Goal: Task Accomplishment & Management: Complete application form

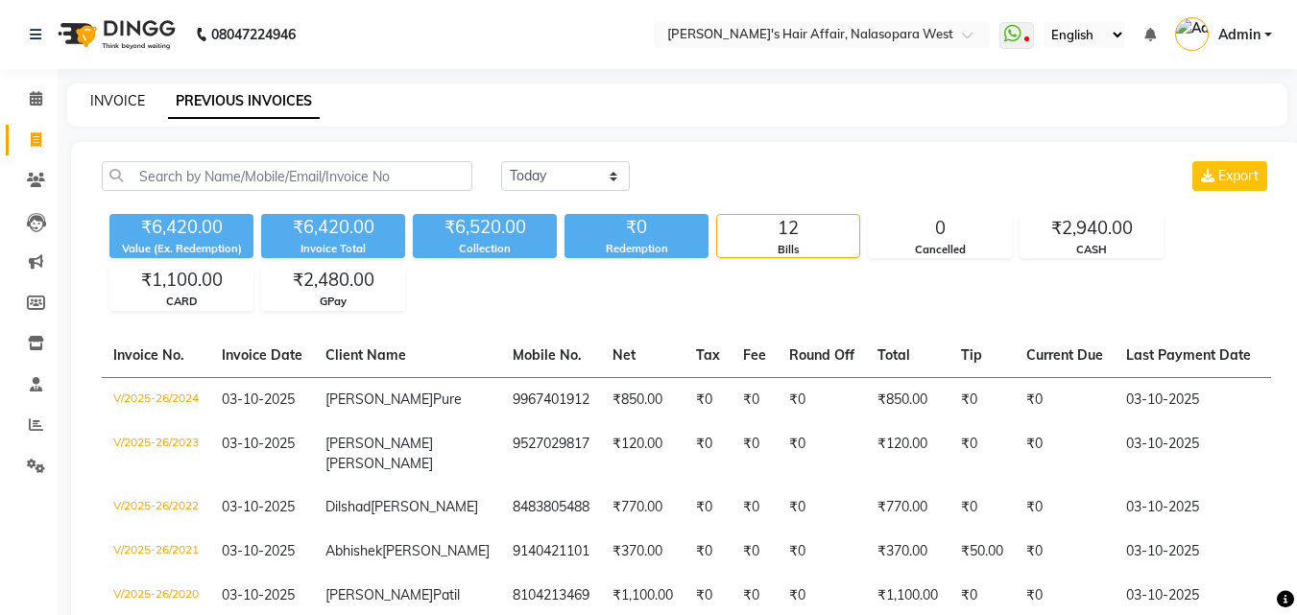
click at [104, 99] on link "INVOICE" at bounding box center [117, 100] width 55 height 17
select select "6172"
select select "service"
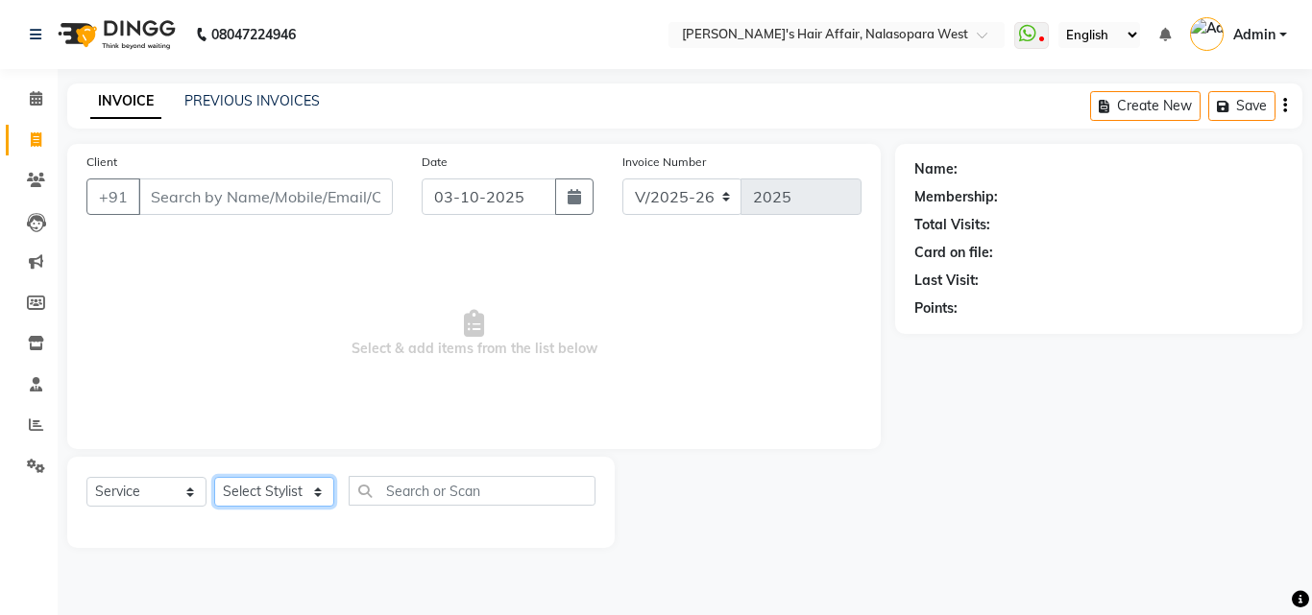
click at [270, 478] on select "Select Stylist" at bounding box center [274, 492] width 120 height 30
click at [214, 477] on select "Select Stylist Afzal Anjali Dilip Hair Affair Laksh Rashi Saniya Sayali Shweta …" at bounding box center [274, 492] width 120 height 30
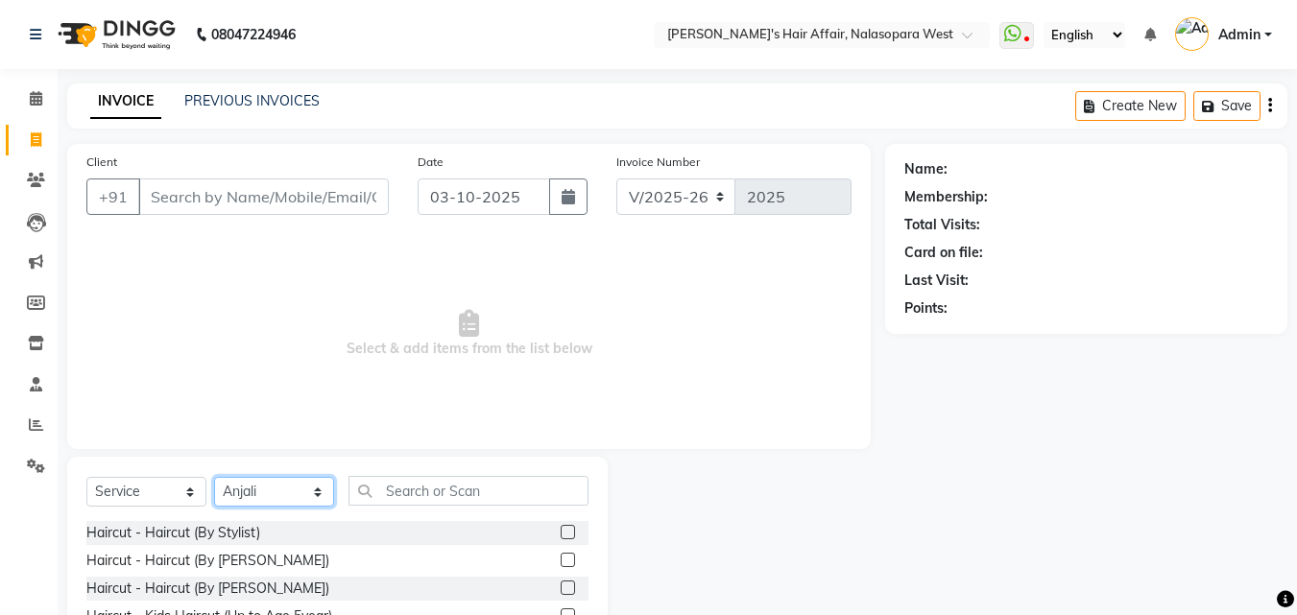
click at [256, 484] on select "Select Stylist Afzal Anjali Dilip Hair Affair Laksh Rashi Saniya Sayali Shweta …" at bounding box center [274, 492] width 120 height 30
select select "45509"
click at [214, 477] on select "Select Stylist Afzal Anjali Dilip Hair Affair Laksh Rashi Saniya Sayali Shweta …" at bounding box center [274, 492] width 120 height 30
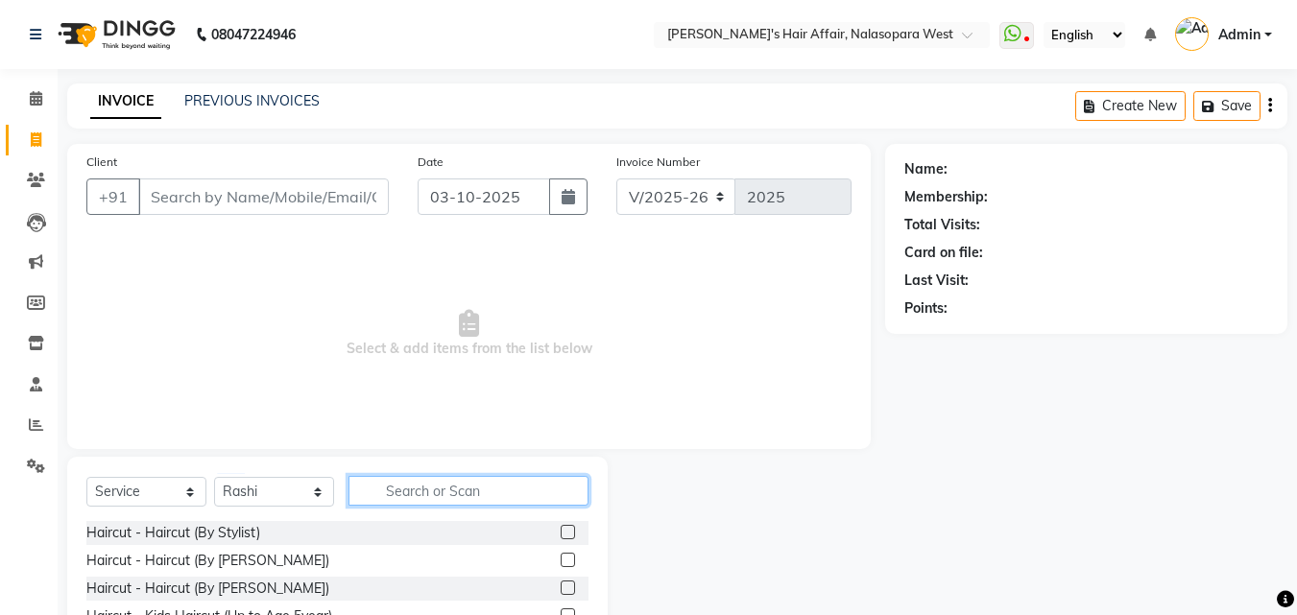
click at [448, 490] on input "text" at bounding box center [469, 491] width 240 height 30
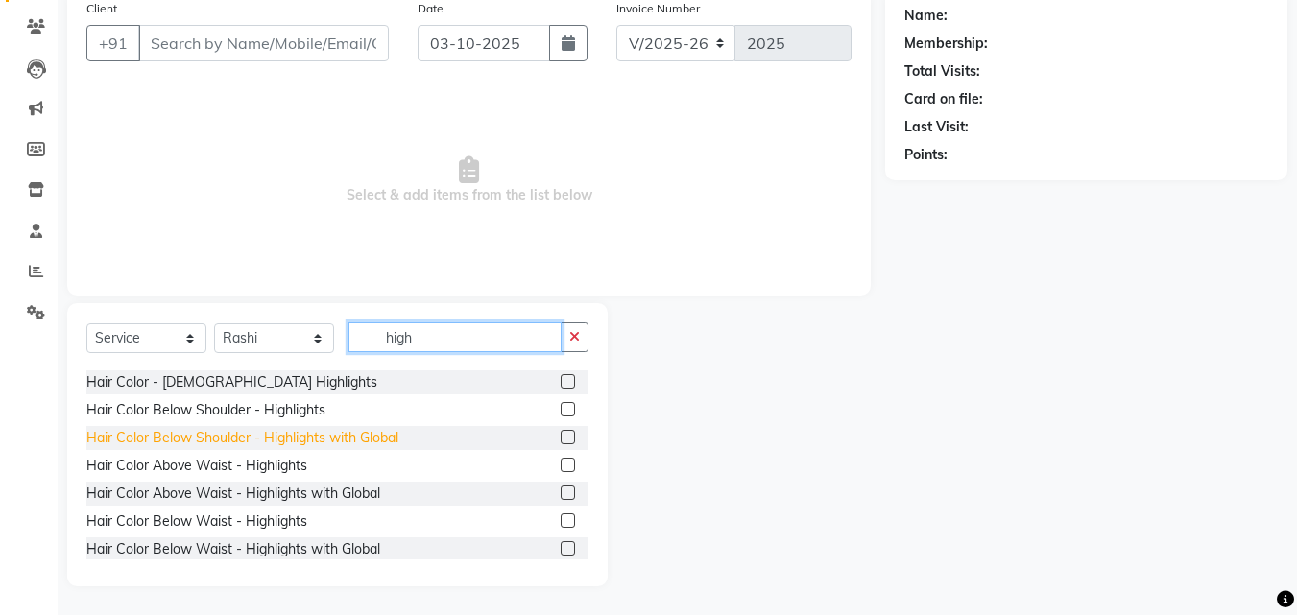
scroll to position [59, 0]
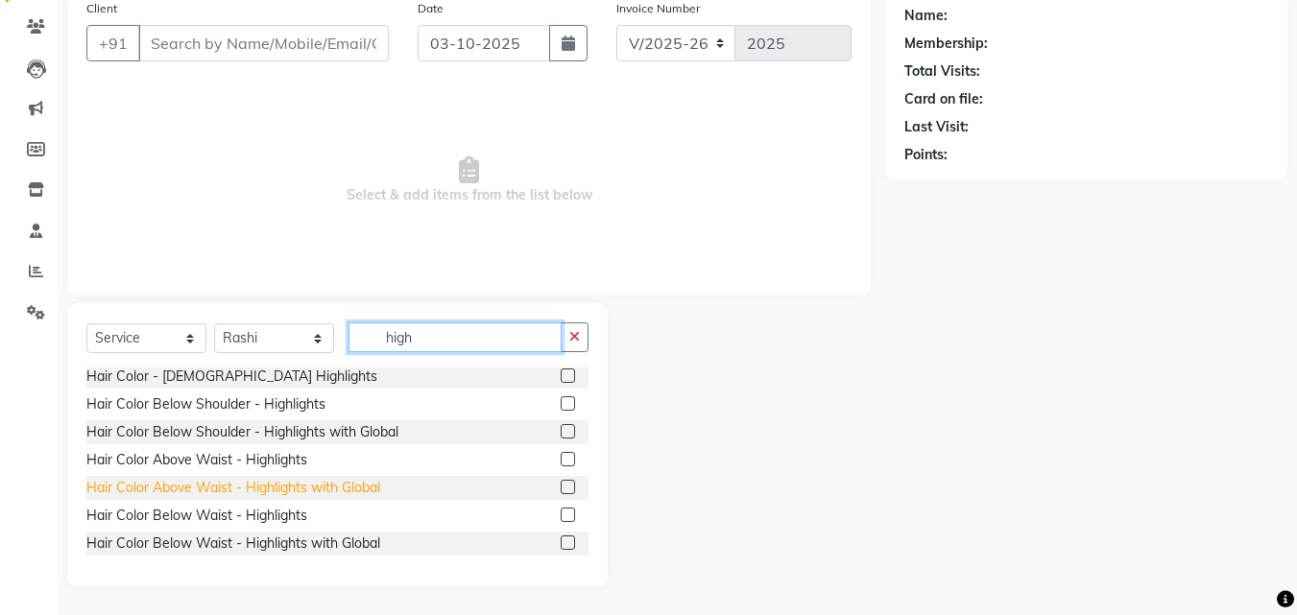
type input "high"
click at [285, 483] on div "Hair Color Above Waist - Highlights with Global" at bounding box center [233, 488] width 294 height 20
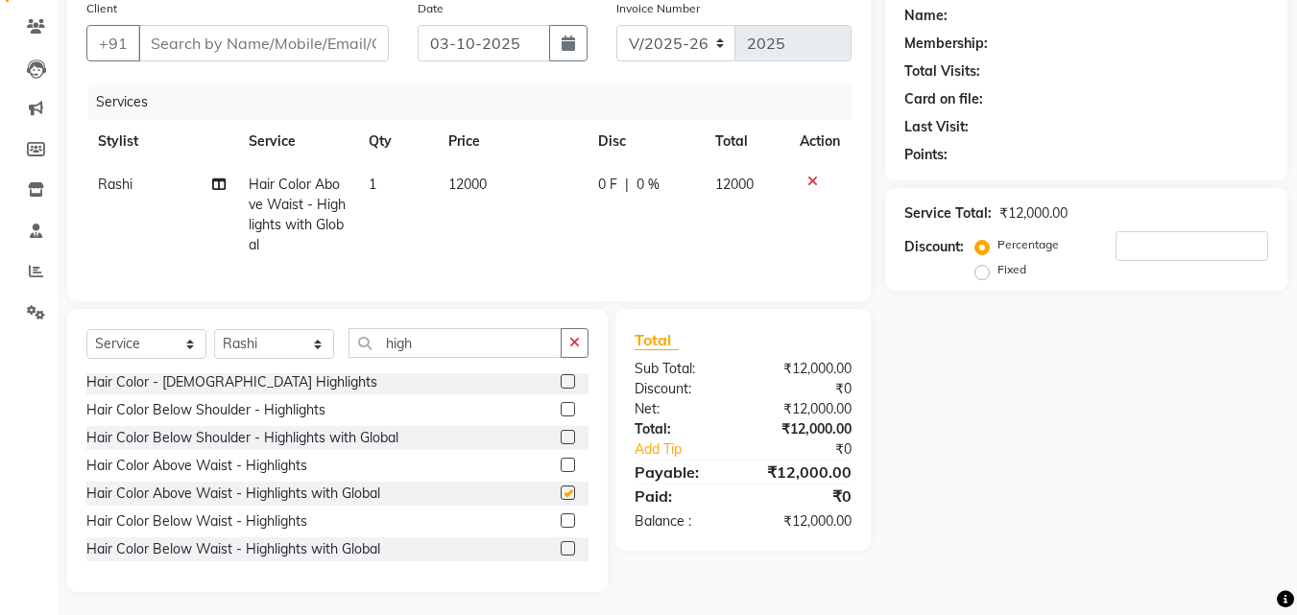
checkbox input "false"
click at [443, 177] on td "12000" at bounding box center [512, 215] width 150 height 104
select select "45509"
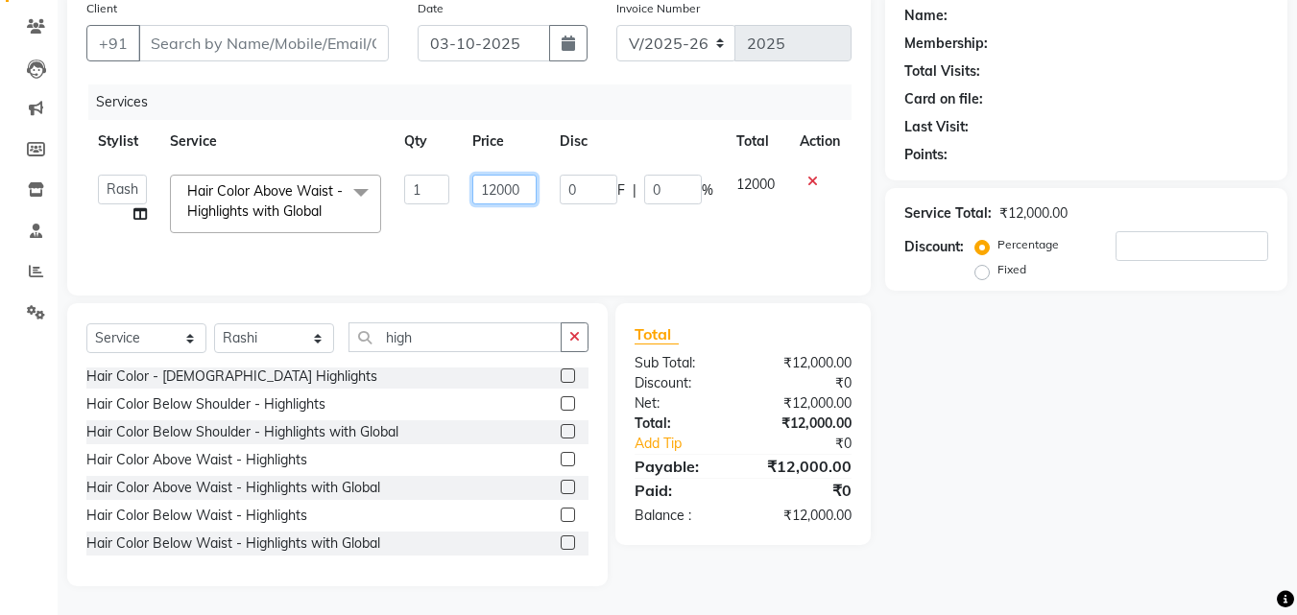
click at [490, 186] on input "12000" at bounding box center [504, 190] width 64 height 30
click at [1089, 369] on div "Name: Membership: Total Visits: Card on file: Last Visit: Points: Service Total…" at bounding box center [1093, 288] width 417 height 596
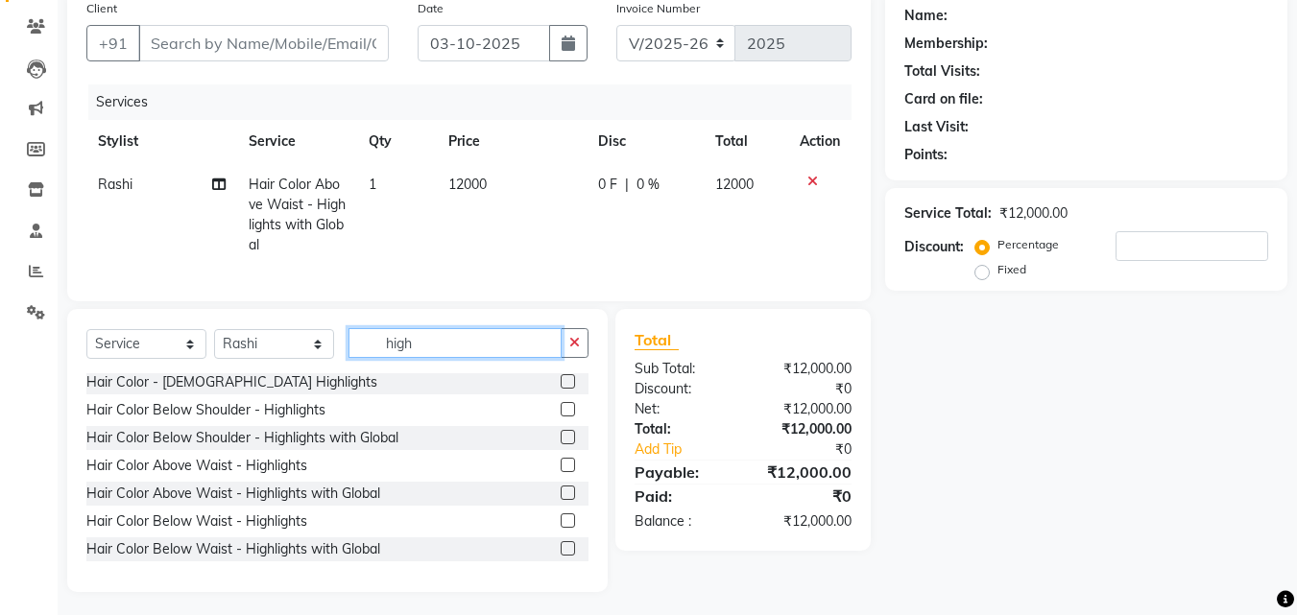
drag, startPoint x: 432, startPoint y: 370, endPoint x: 299, endPoint y: 350, distance: 134.8
click at [299, 350] on div "Select Service Product Membership Package Voucher Prepaid Gift Card Select Styl…" at bounding box center [337, 350] width 502 height 45
click at [282, 347] on select "Select Stylist Afzal Anjali Dilip Hair Affair Laksh Rashi Saniya Sayali Shweta …" at bounding box center [274, 344] width 120 height 30
select select "45727"
click at [214, 344] on select "Select Stylist Afzal Anjali Dilip Hair Affair Laksh Rashi Saniya Sayali Shweta …" at bounding box center [274, 344] width 120 height 30
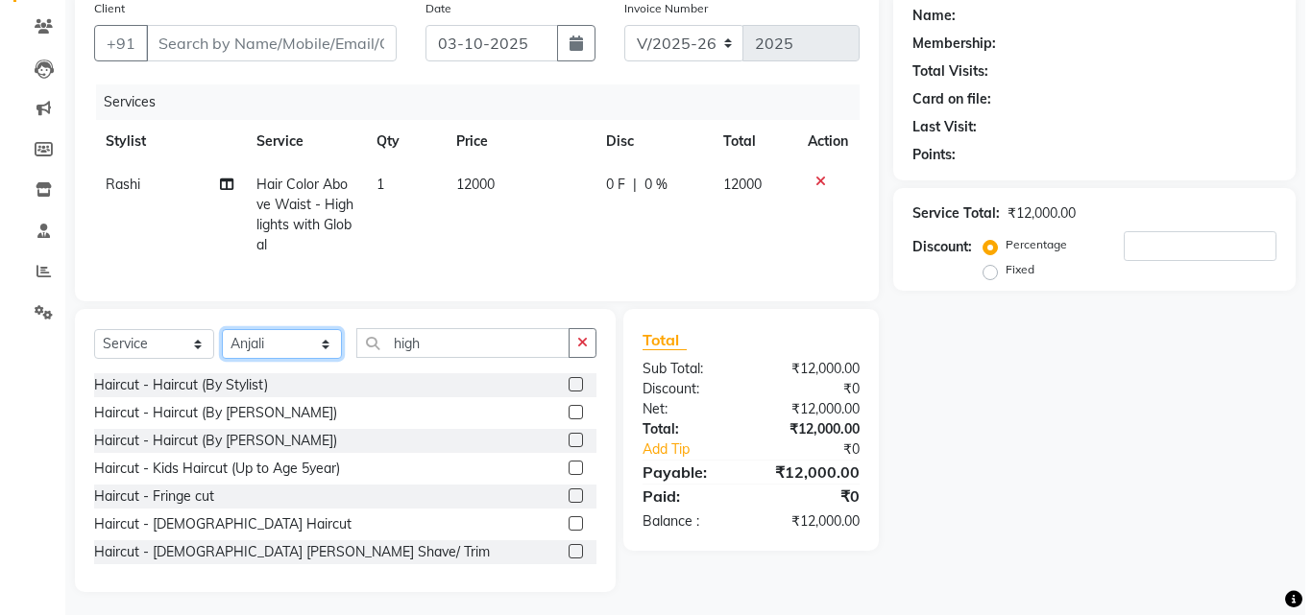
scroll to position [0, 0]
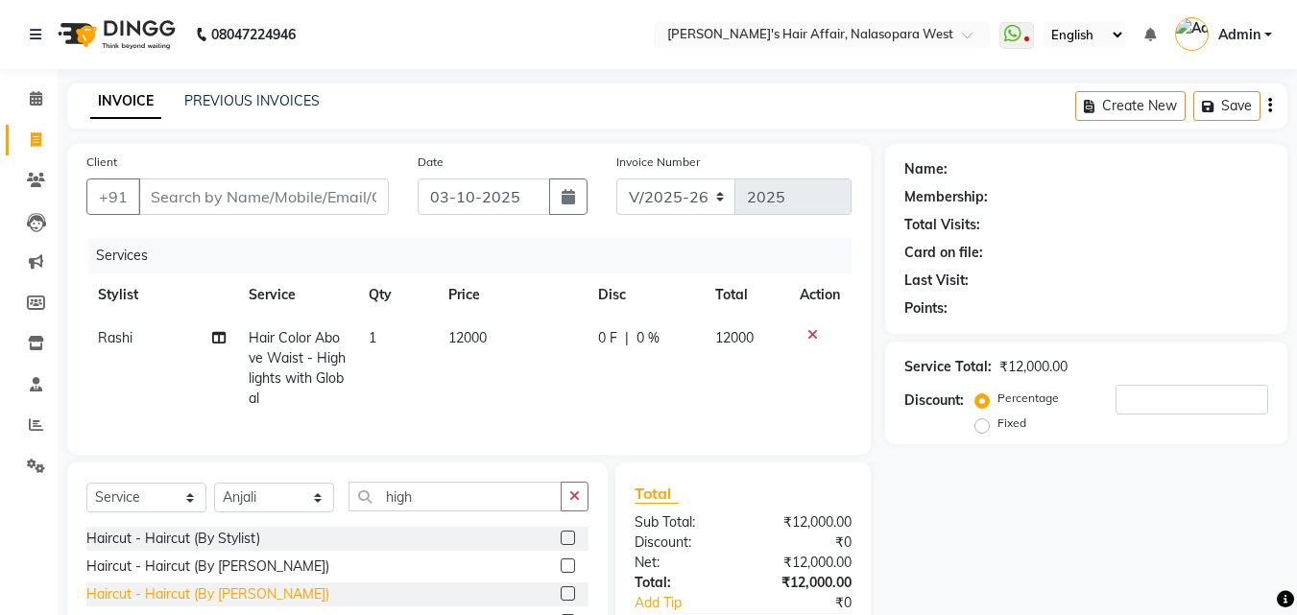
click at [268, 605] on div "Haircut - Haircut (By Anjali Mam)" at bounding box center [207, 595] width 243 height 20
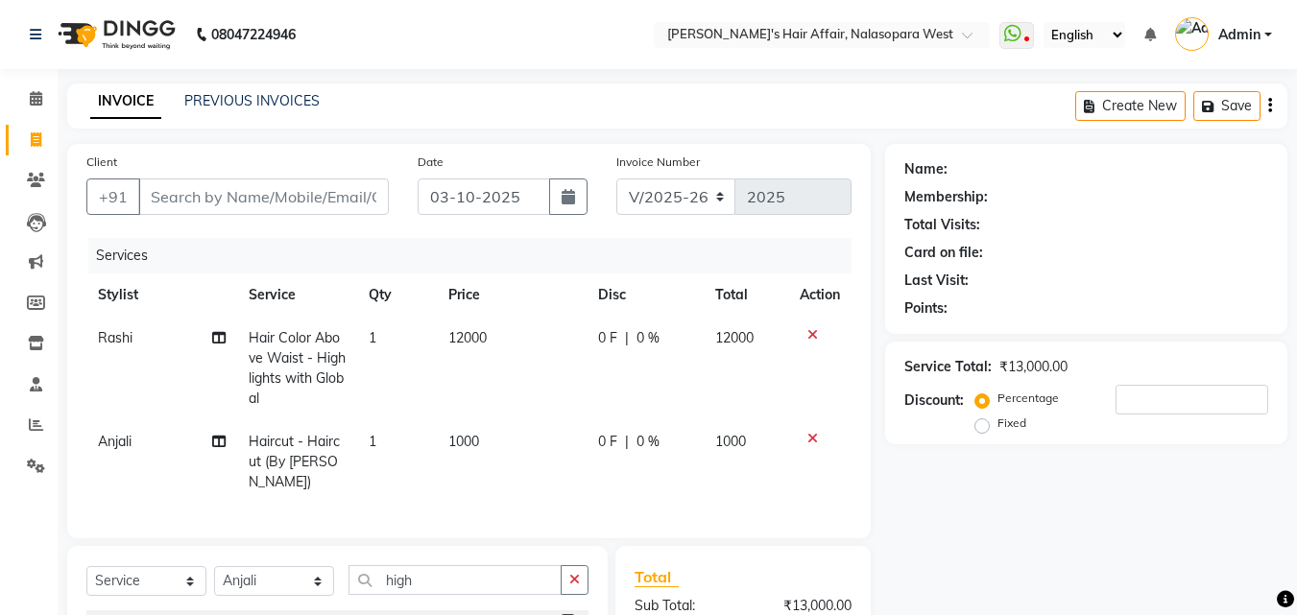
checkbox input "false"
click at [257, 203] on input "Client" at bounding box center [263, 197] width 251 height 36
type input "7"
type input "0"
type input "7276435344"
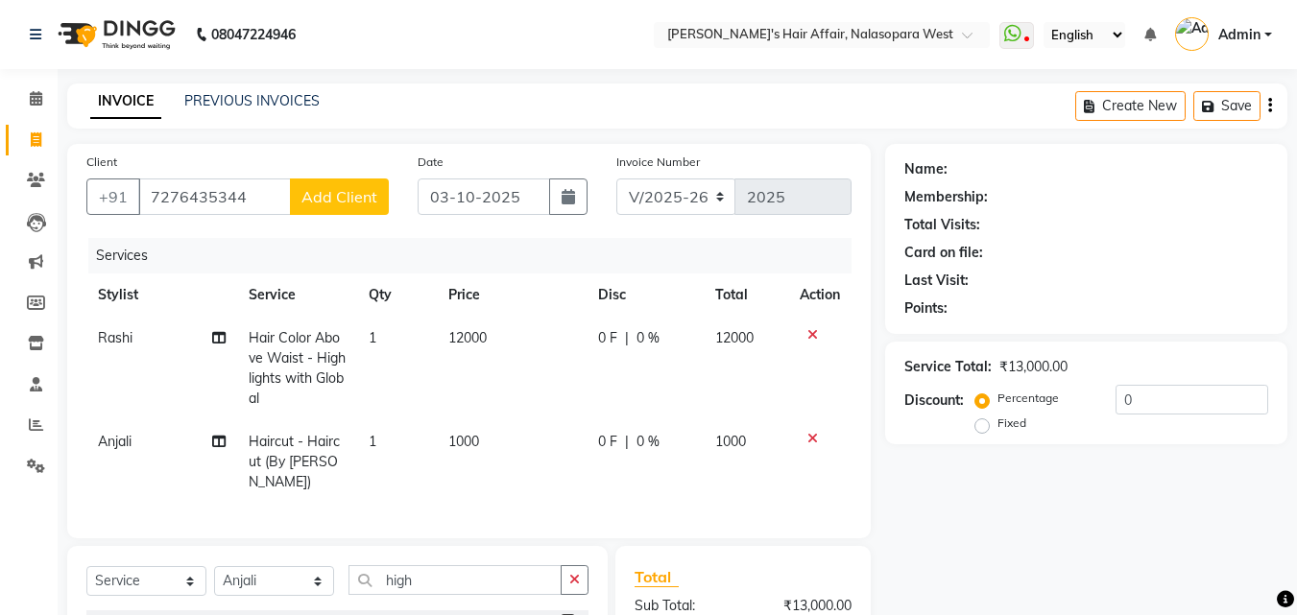
click at [336, 196] on span "Add Client" at bounding box center [339, 196] width 76 height 19
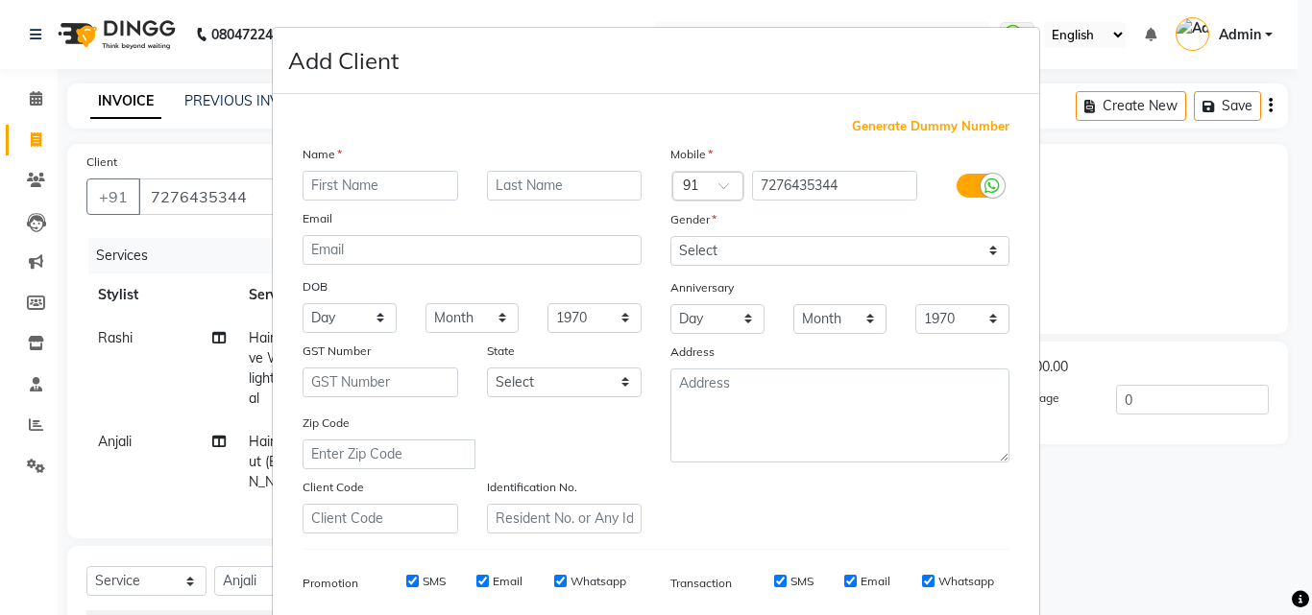
click at [343, 181] on input "text" at bounding box center [380, 186] width 156 height 30
click at [403, 189] on input "text" at bounding box center [380, 186] width 156 height 30
type input "Shana"
click at [536, 176] on input "text" at bounding box center [565, 186] width 156 height 30
type input "Sayyed"
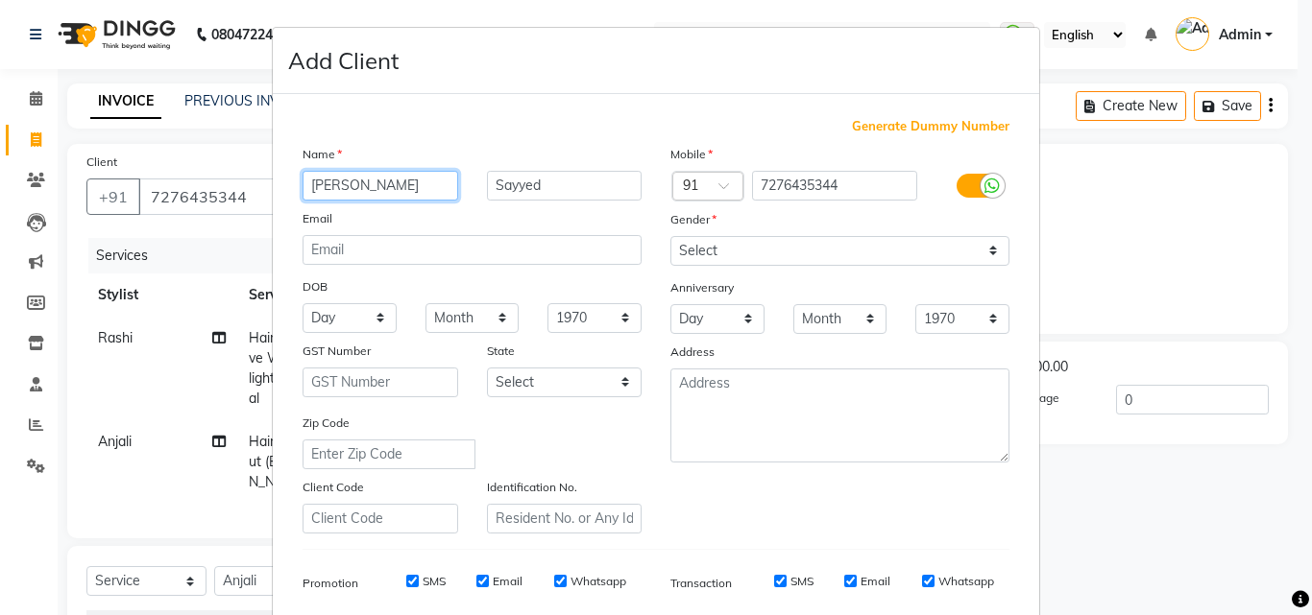
click at [349, 185] on input "Shana" at bounding box center [380, 186] width 156 height 30
type input "Shahna"
click at [731, 277] on div "Anniversary" at bounding box center [840, 289] width 368 height 31
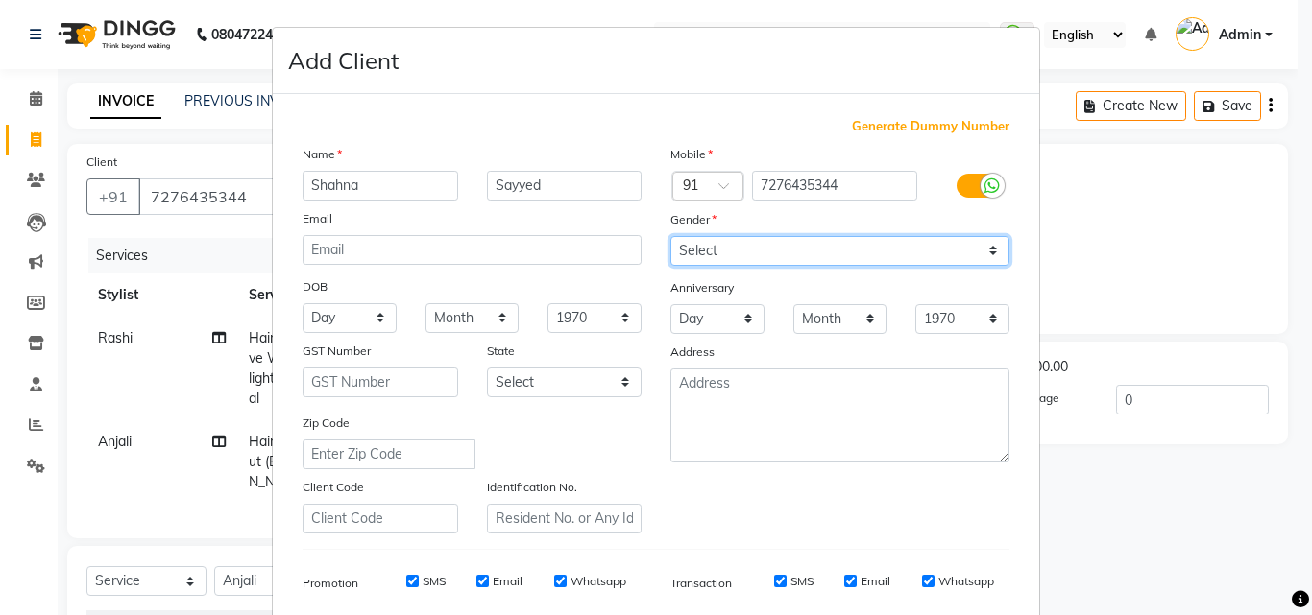
click at [737, 239] on select "Select Male Female Other Prefer Not To Say" at bounding box center [839, 251] width 339 height 30
select select "female"
click at [670, 236] on select "Select Male Female Other Prefer Not To Say" at bounding box center [839, 251] width 339 height 30
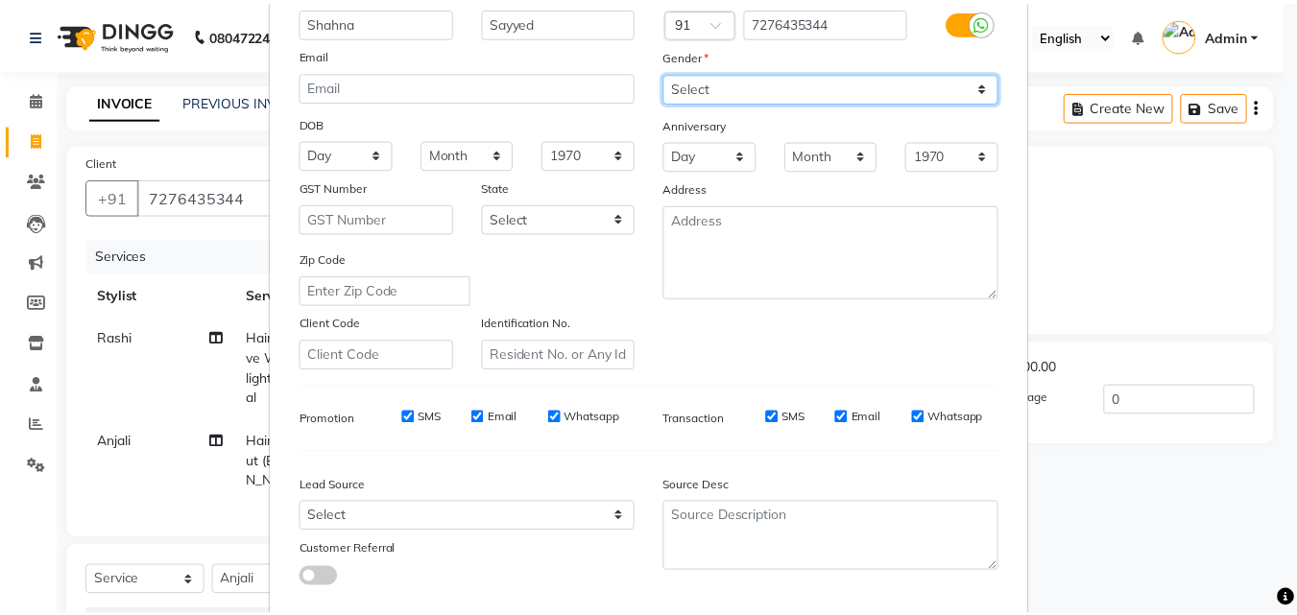
scroll to position [271, 0]
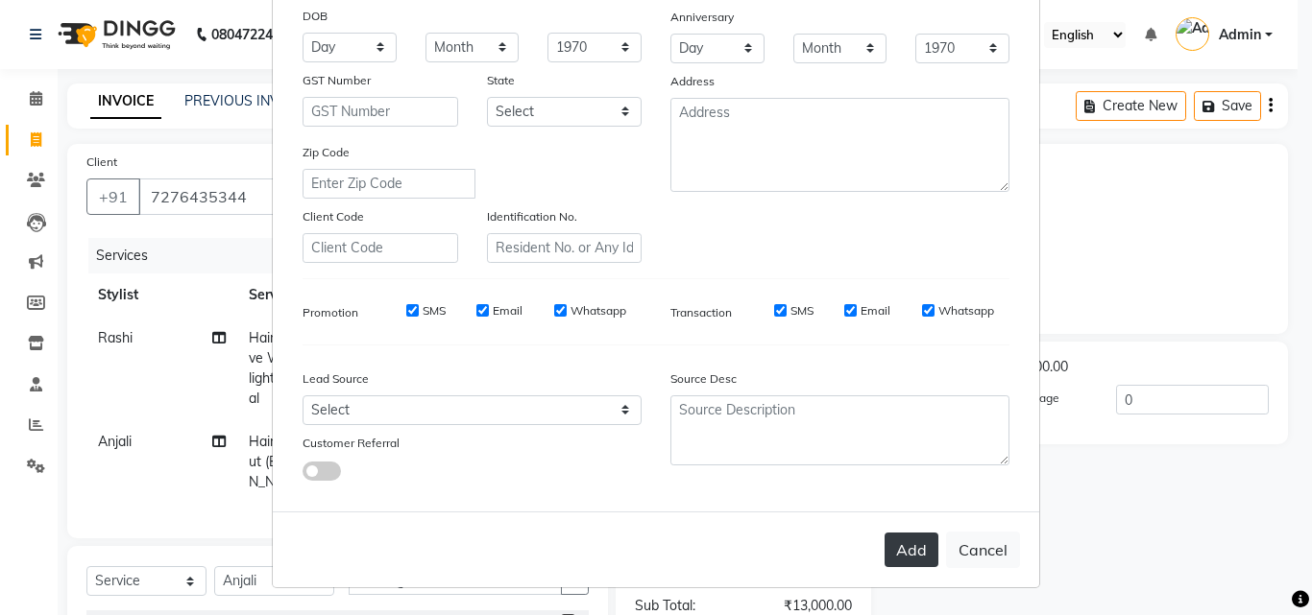
click at [896, 540] on button "Add" at bounding box center [911, 550] width 54 height 35
select select
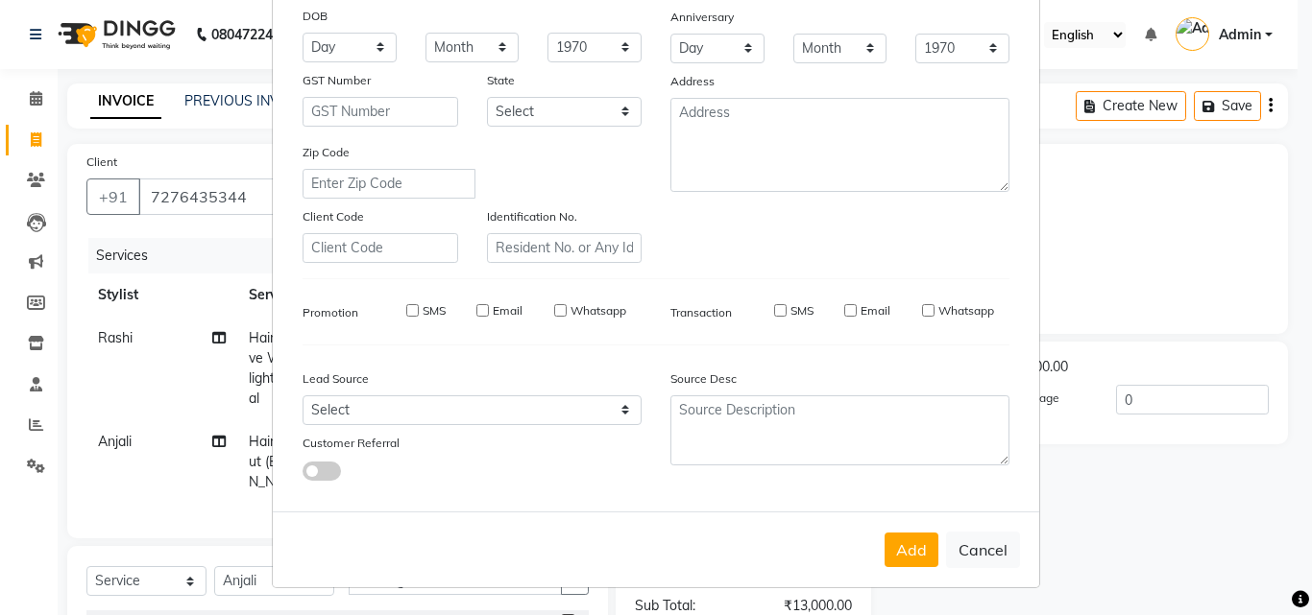
select select
checkbox input "false"
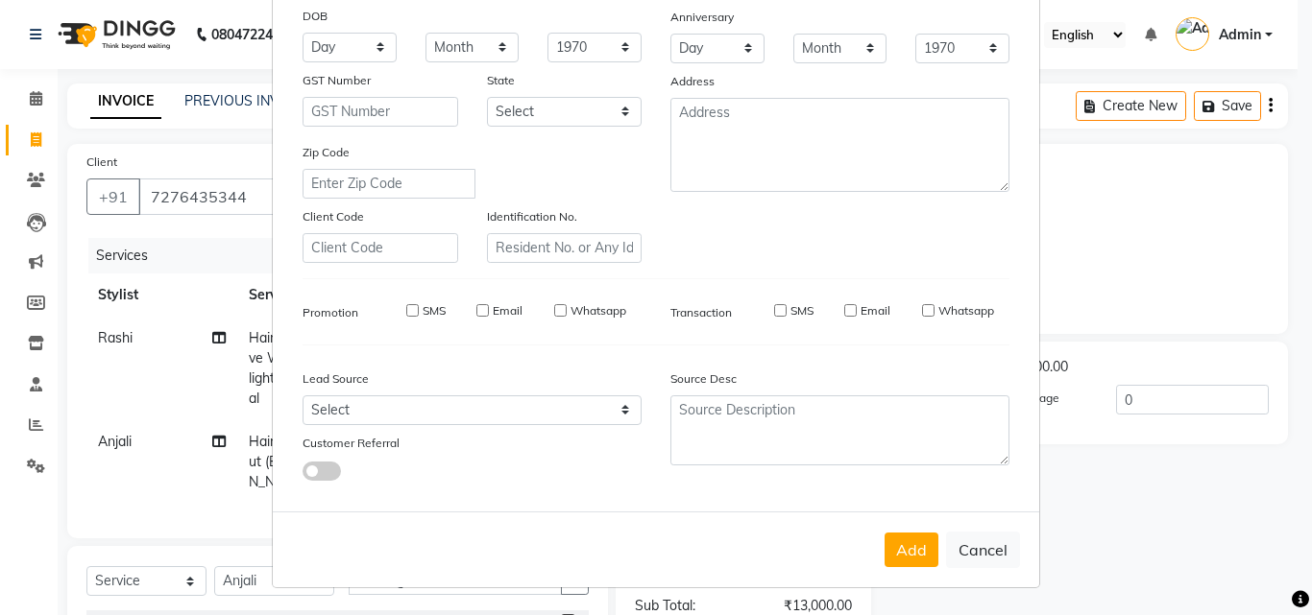
checkbox input "false"
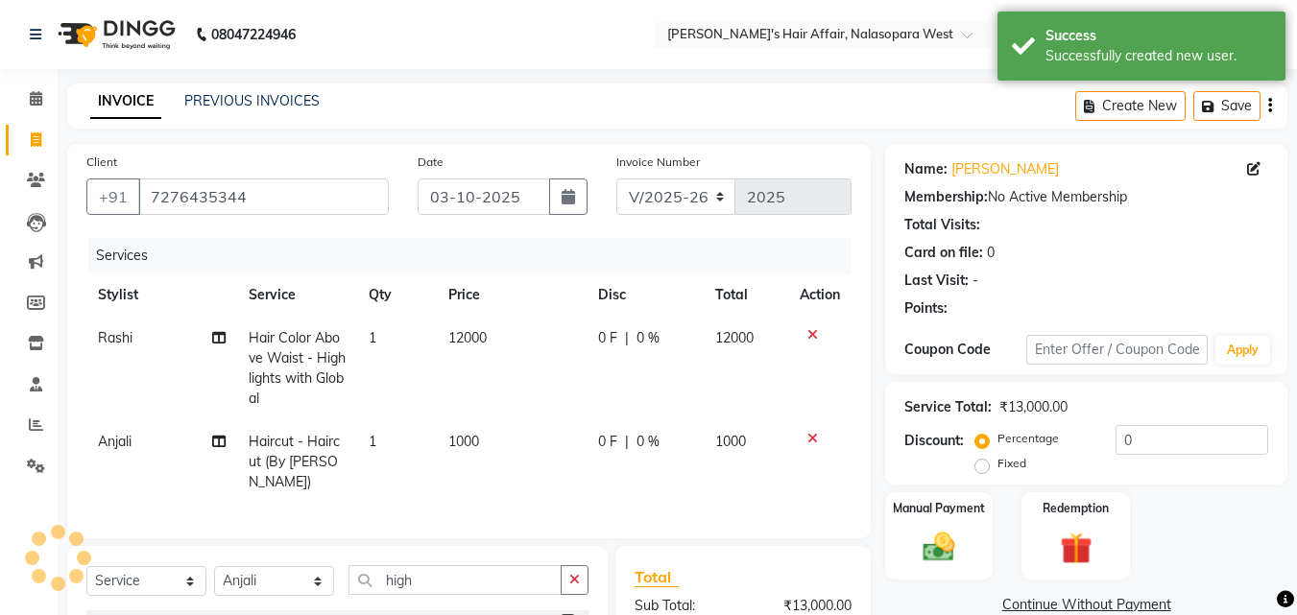
scroll to position [257, 0]
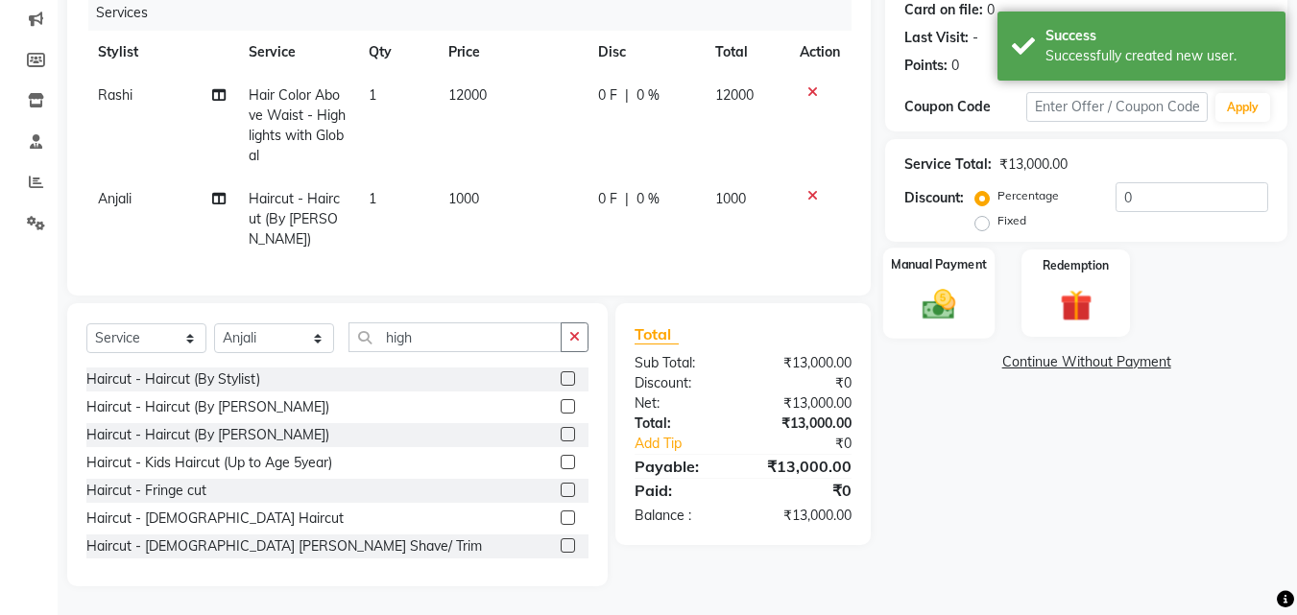
click at [940, 289] on img at bounding box center [939, 304] width 54 height 38
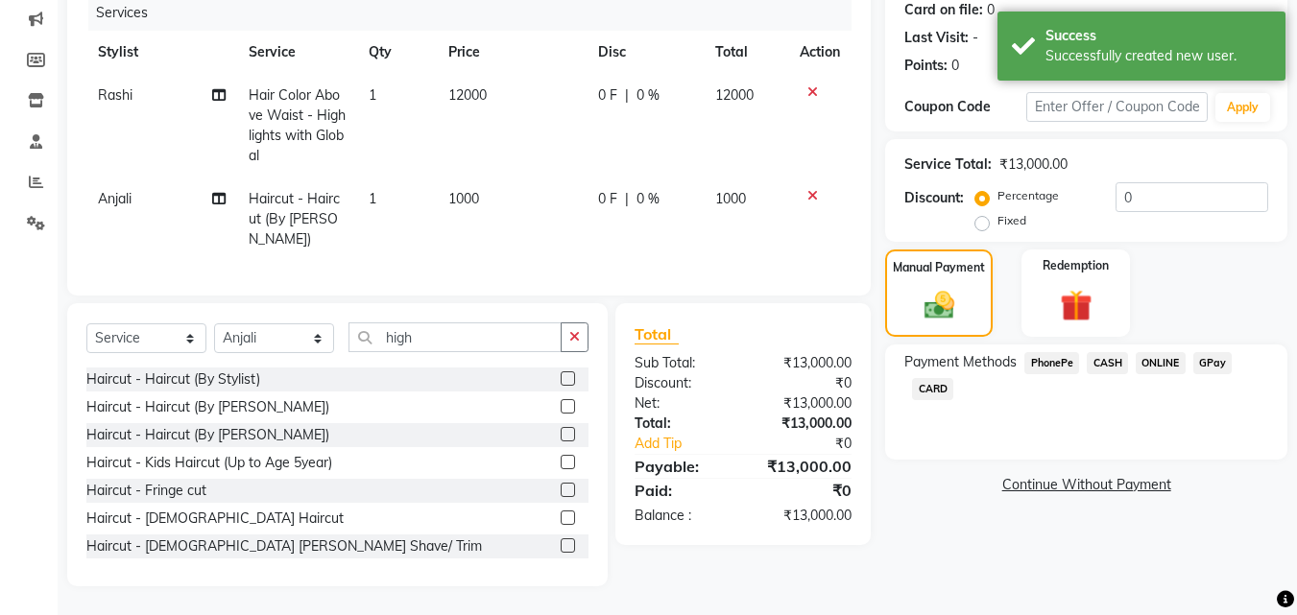
click at [615, 189] on span "0 F" at bounding box center [607, 199] width 19 height 20
select select "45727"
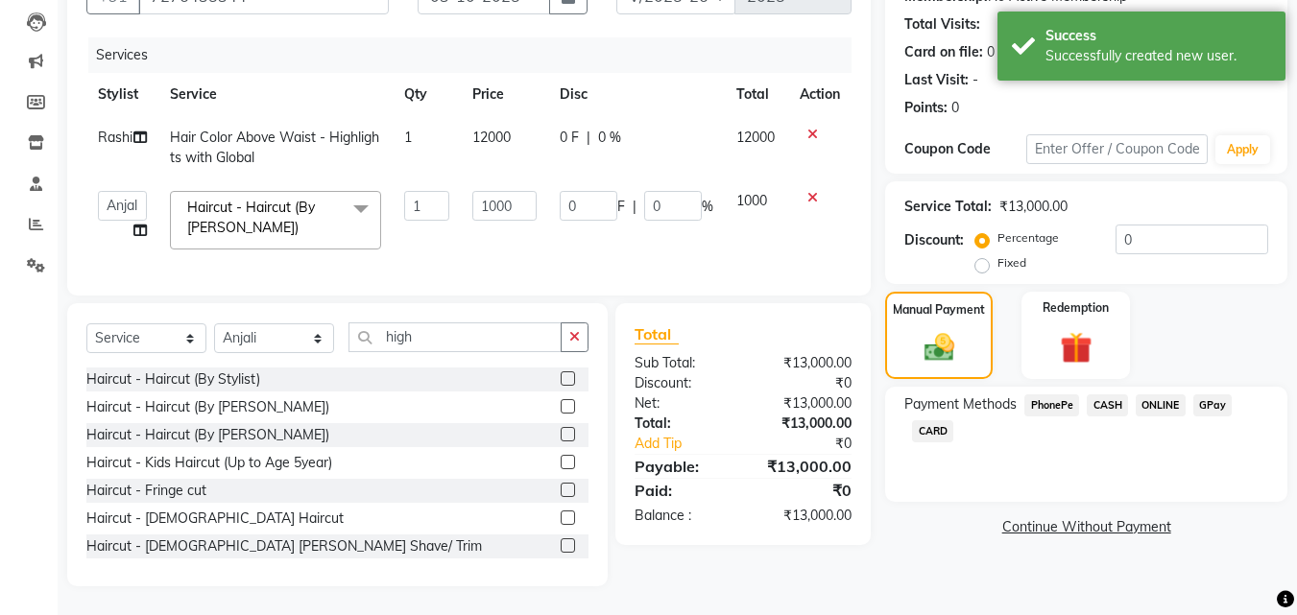
scroll to position [215, 0]
drag, startPoint x: 661, startPoint y: 191, endPoint x: 635, endPoint y: 183, distance: 27.0
click at [635, 191] on div "0 F | 0 %" at bounding box center [637, 206] width 154 height 30
type input "2"
type input "50"
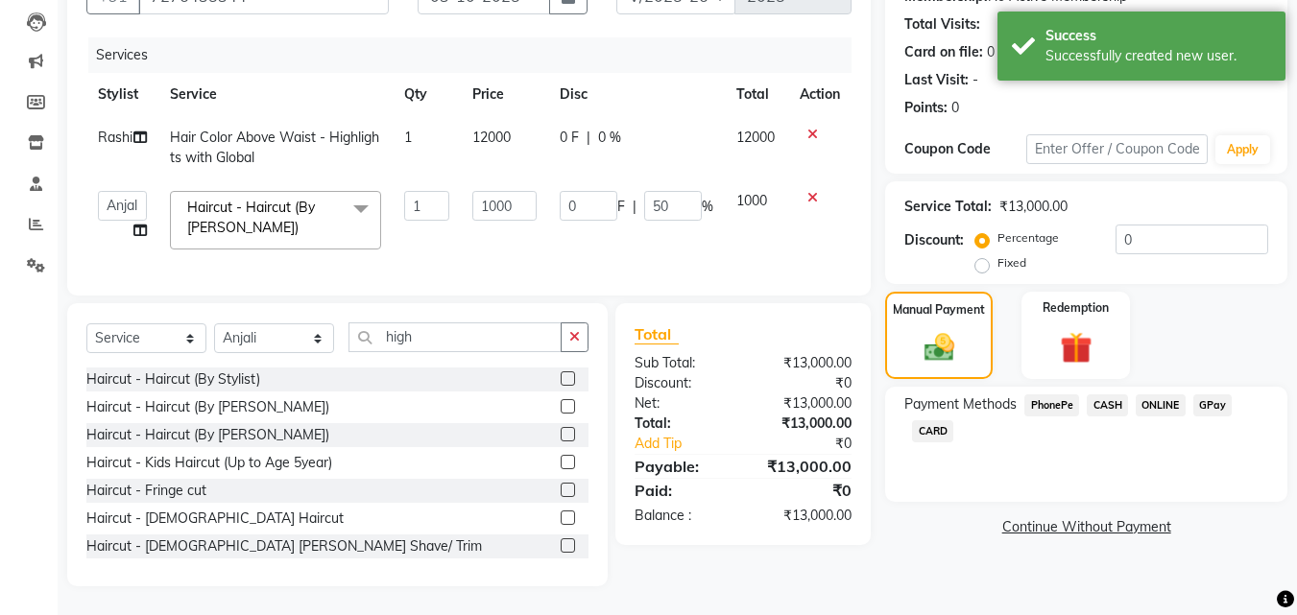
click at [931, 518] on link "Continue Without Payment" at bounding box center [1086, 528] width 395 height 20
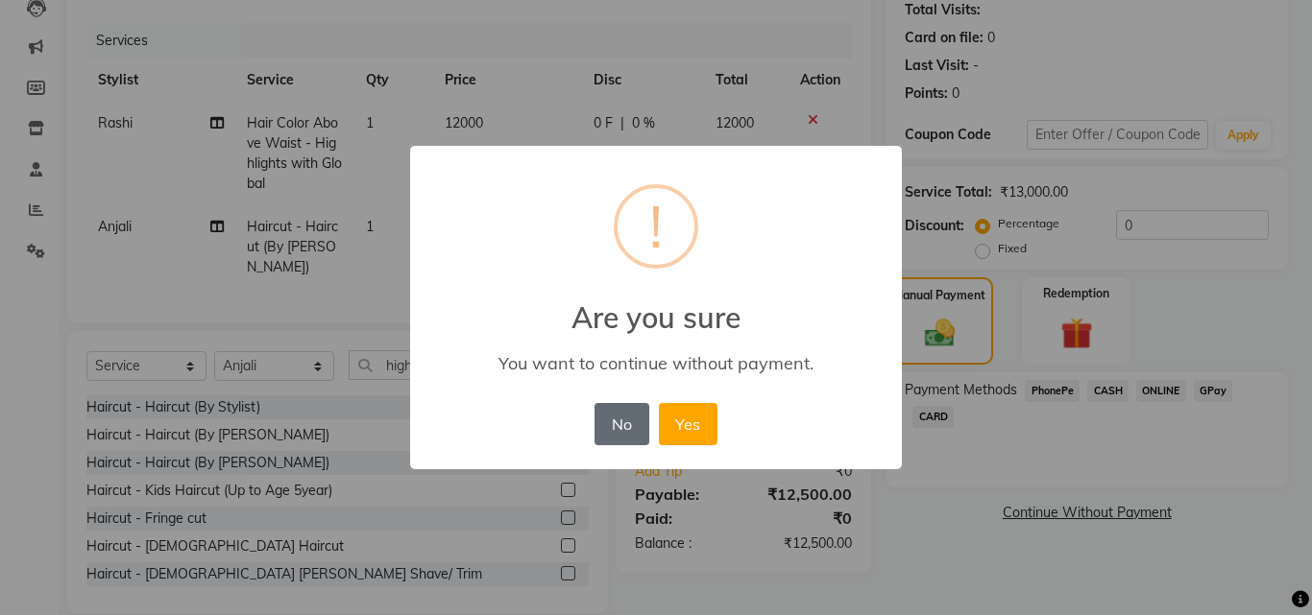
click at [611, 426] on button "No" at bounding box center [621, 424] width 54 height 42
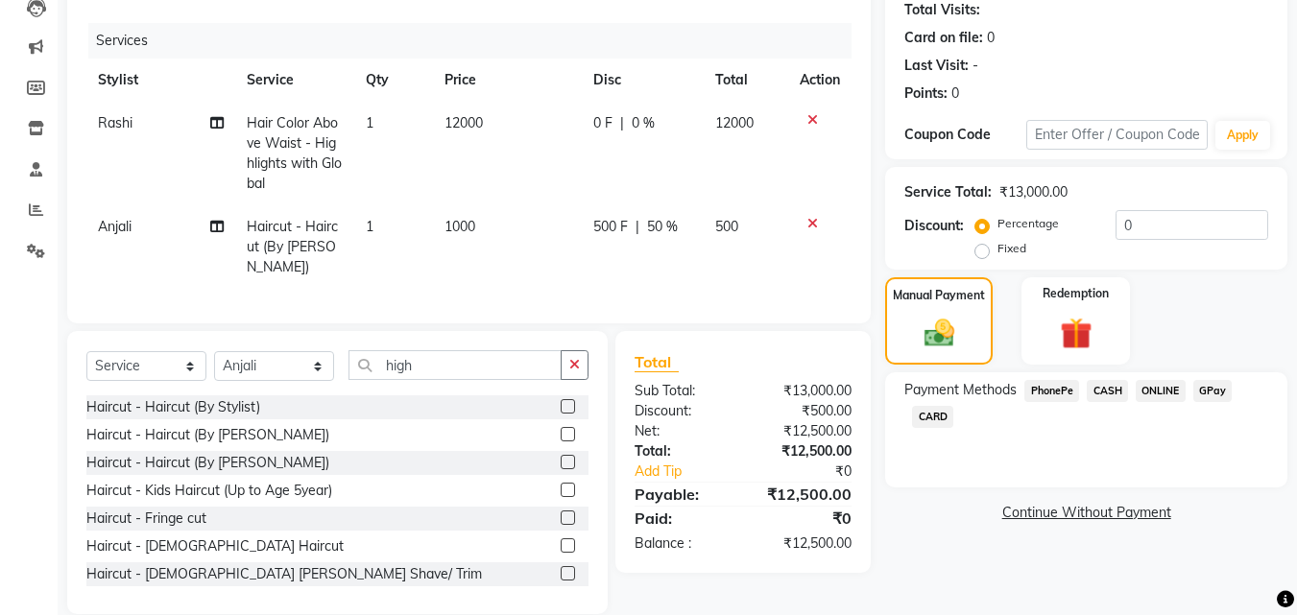
click at [1218, 381] on span "GPay" at bounding box center [1213, 391] width 39 height 22
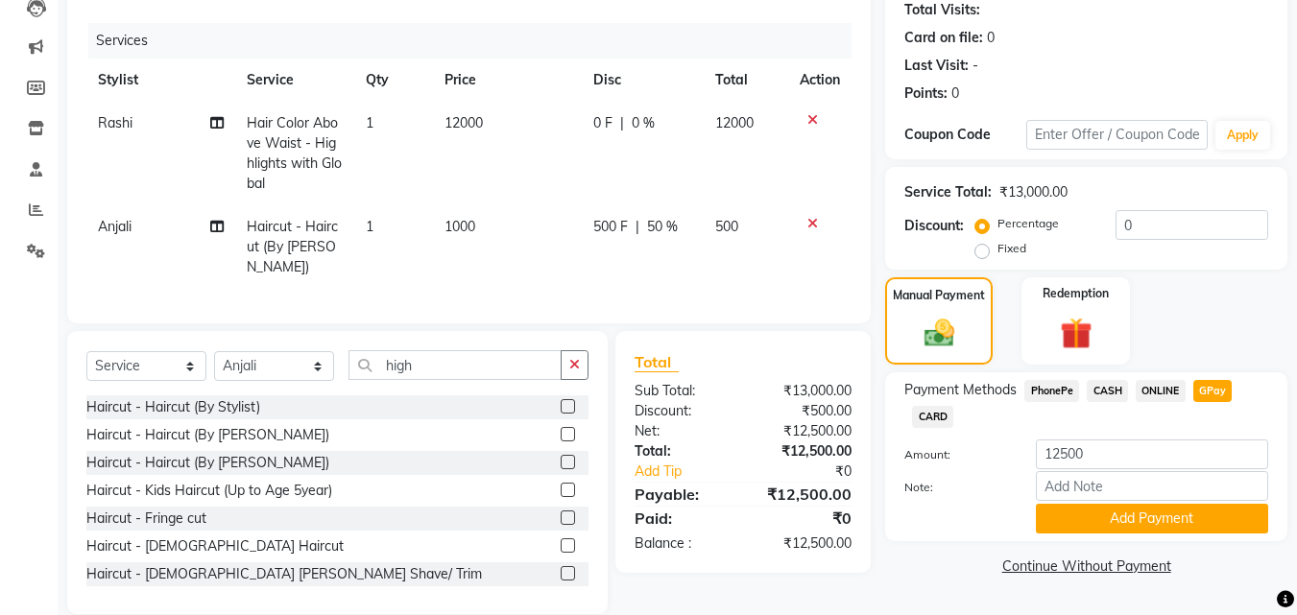
click at [605, 219] on span "500 F" at bounding box center [610, 227] width 35 height 20
select select "45727"
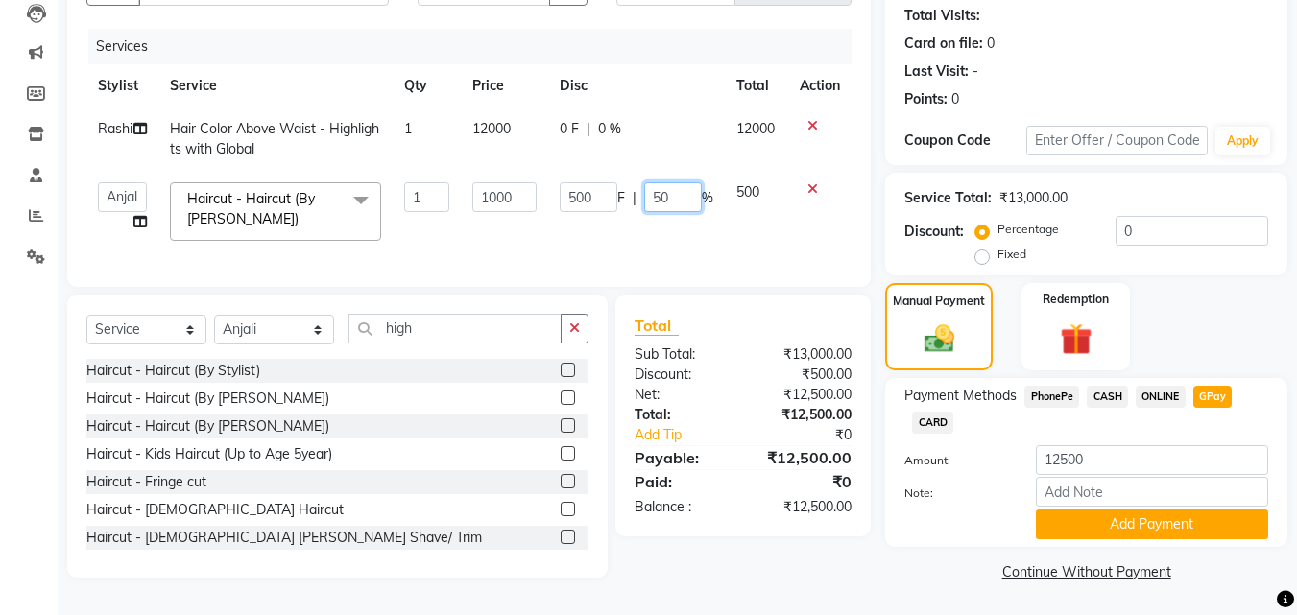
drag, startPoint x: 673, startPoint y: 191, endPoint x: 624, endPoint y: 190, distance: 49.0
click at [624, 190] on div "500 F | 50 %" at bounding box center [637, 197] width 154 height 30
type input "100"
click at [668, 232] on td "500 F | 100 %" at bounding box center [636, 212] width 177 height 82
select select "45727"
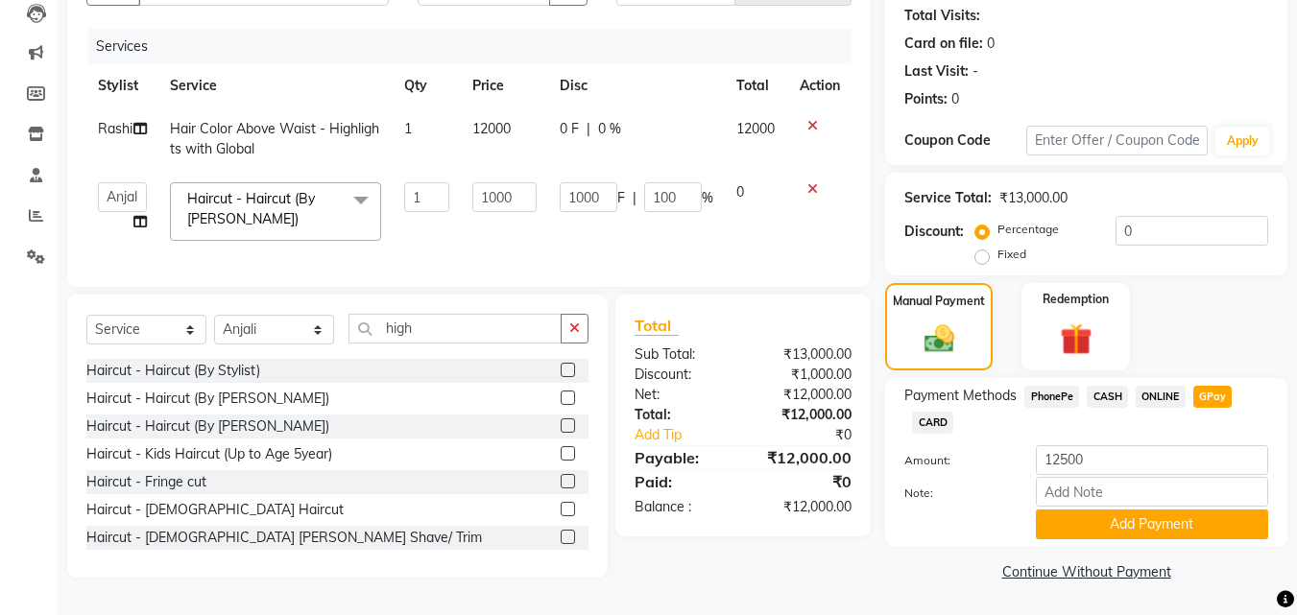
click at [1208, 393] on span "GPay" at bounding box center [1213, 397] width 39 height 22
type input "12000"
drag, startPoint x: 613, startPoint y: 185, endPoint x: 490, endPoint y: 191, distance: 123.0
click at [490, 191] on tr "Afzal Anjali Dilip Hair Affair Laksh Rashi Saniya Sayali Shweta Sushmita Umesh …" at bounding box center [468, 212] width 765 height 82
click at [501, 129] on td "12000" at bounding box center [504, 139] width 87 height 63
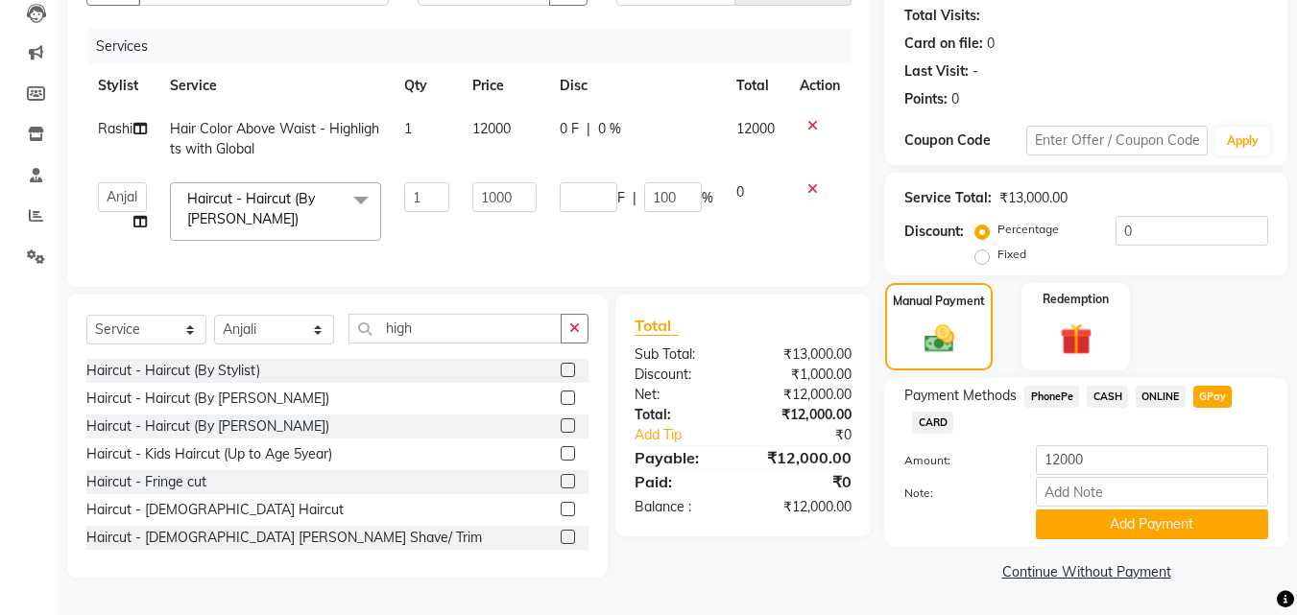
select select "45509"
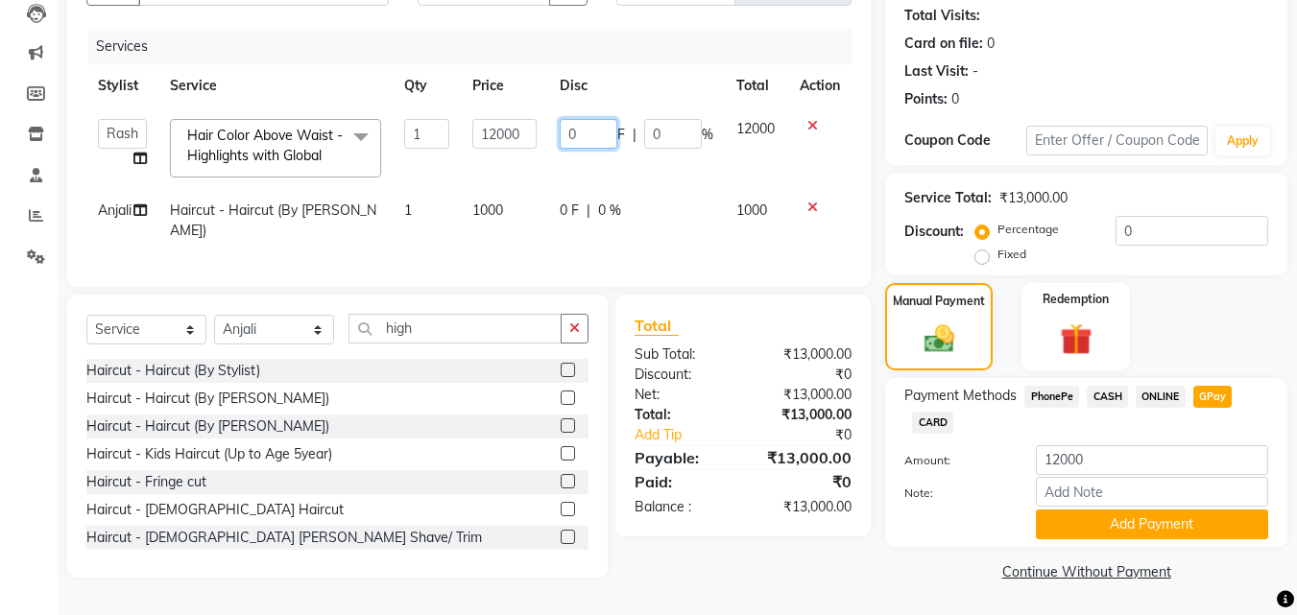
drag, startPoint x: 599, startPoint y: 125, endPoint x: 478, endPoint y: 129, distance: 121.0
click at [501, 129] on tr "Afzal Anjali Dilip Hair Affair Laksh Rashi Saniya Sayali Shweta Sushmita Umesh …" at bounding box center [468, 149] width 765 height 82
type input "1000"
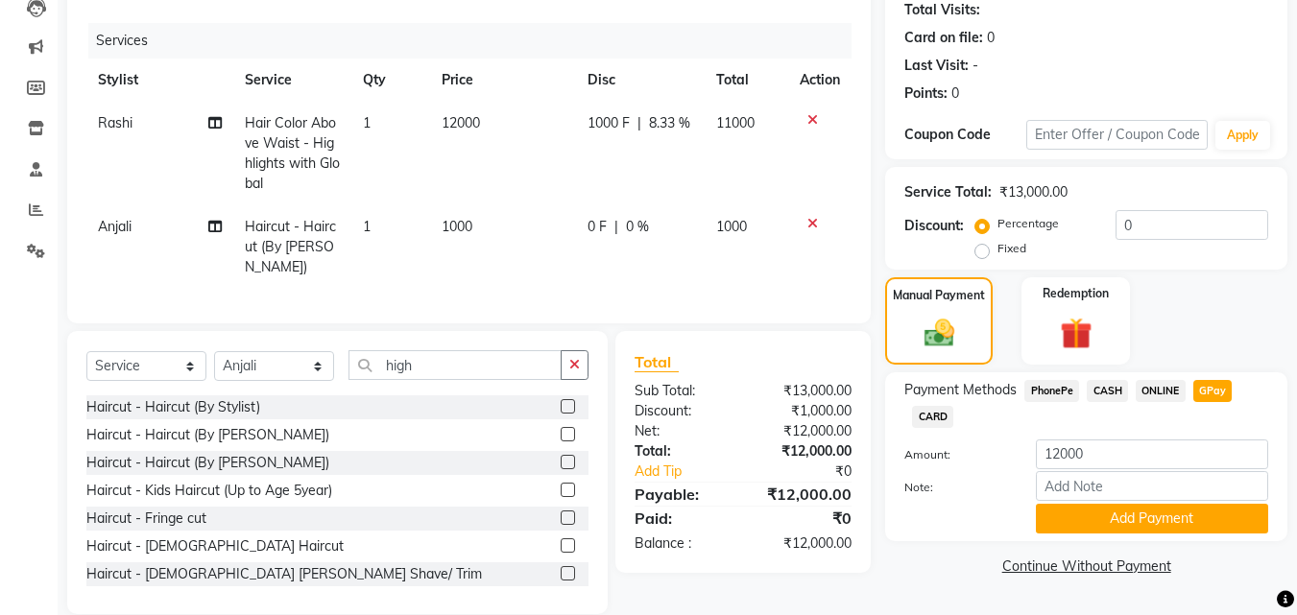
click at [669, 232] on td "0 F | 0 %" at bounding box center [640, 247] width 129 height 84
select select "45727"
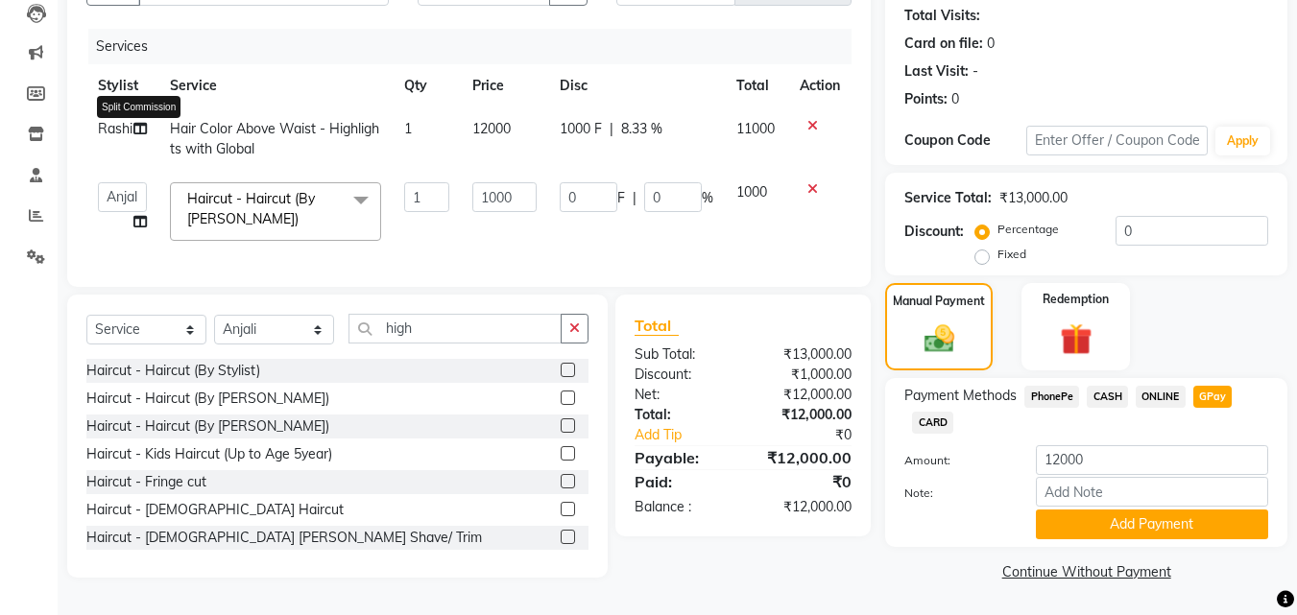
click at [134, 135] on icon at bounding box center [139, 128] width 13 height 13
select select "45509"
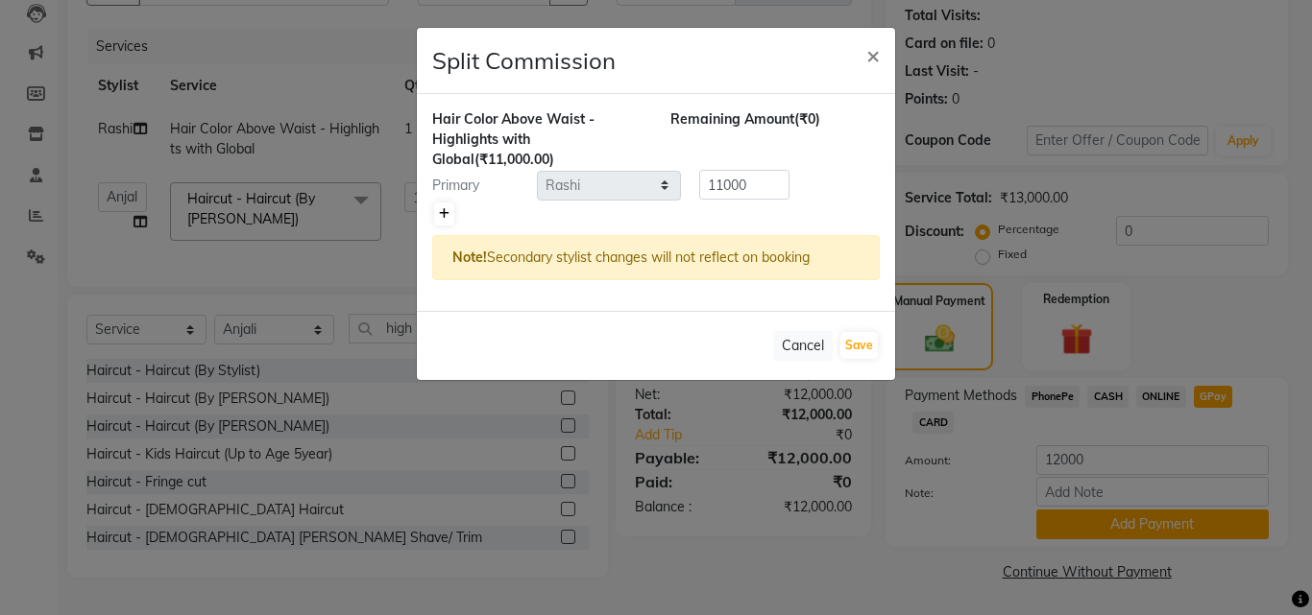
click at [446, 211] on icon at bounding box center [444, 214] width 11 height 12
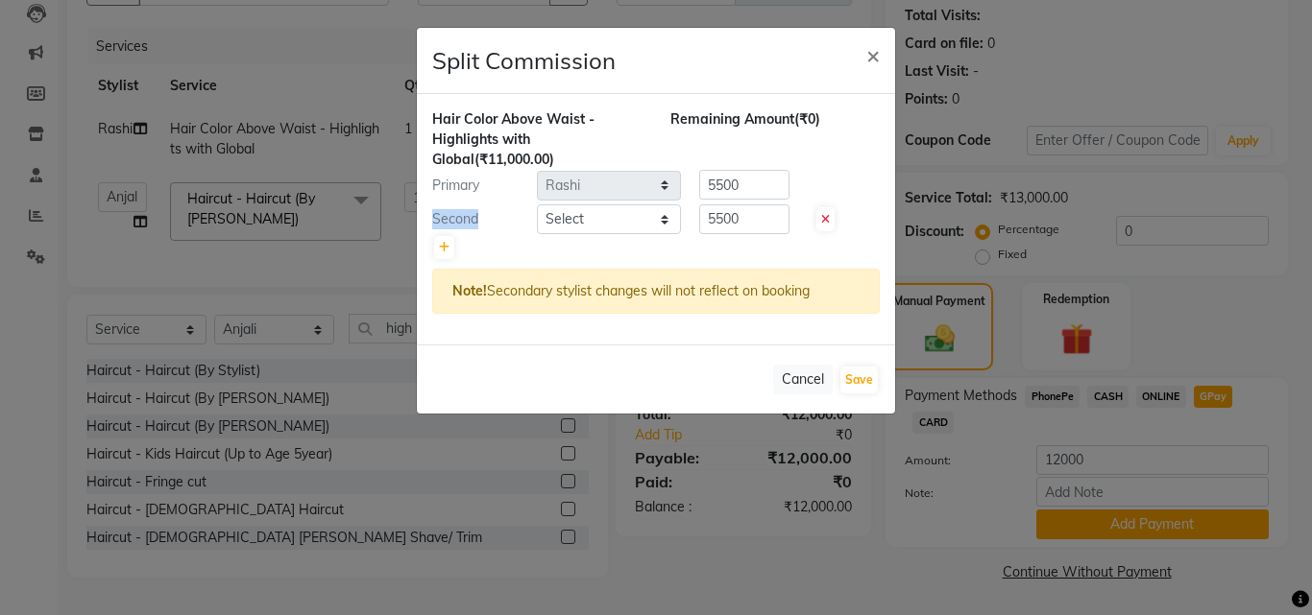
click at [446, 210] on div "Second" at bounding box center [477, 219] width 119 height 20
click at [446, 242] on icon at bounding box center [444, 248] width 11 height 12
type input "3666.67"
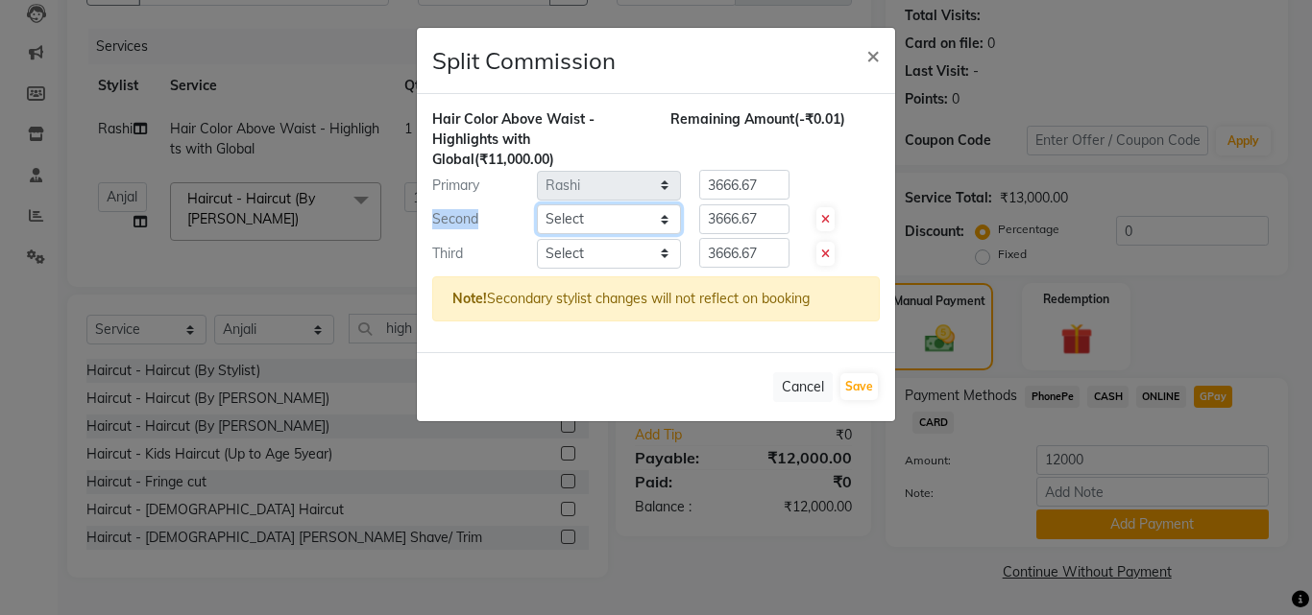
click at [578, 212] on select "Select Afzal Anjali Dilip Hair Affair Laksh Rashi Saniya Sayali Shweta Sushmita…" at bounding box center [609, 220] width 144 height 30
select select "58051"
click at [537, 205] on select "Select Afzal Anjali Dilip Hair Affair Laksh Rashi Saniya Sayali Shweta Sushmita…" at bounding box center [609, 220] width 144 height 30
drag, startPoint x: 779, startPoint y: 253, endPoint x: 604, endPoint y: 264, distance: 175.1
click at [604, 264] on div "Third Select Afzal Anjali Dilip Hair Affair Laksh Rashi Saniya Sayali Shweta Su…" at bounding box center [656, 253] width 476 height 31
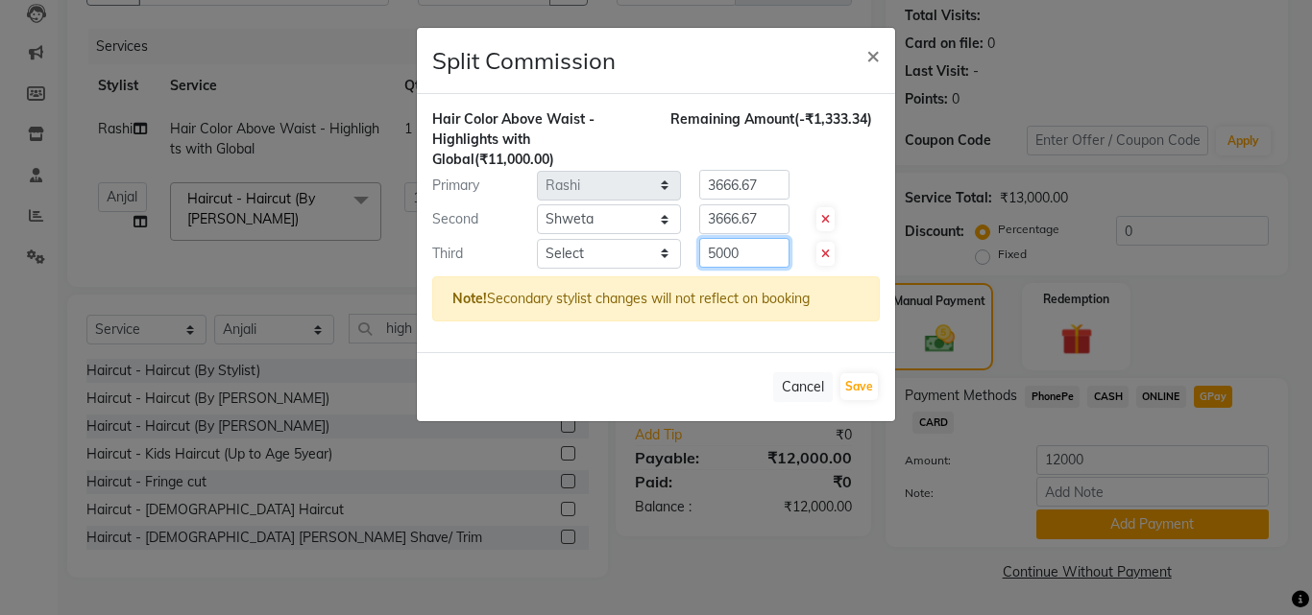
type input "5000"
click at [646, 175] on div "Primary Select Afzal Anjali Dilip Hair Affair Laksh Rashi Saniya Sayali Shweta …" at bounding box center [656, 185] width 476 height 31
type input "3000"
drag, startPoint x: 767, startPoint y: 219, endPoint x: 602, endPoint y: 202, distance: 166.1
click at [617, 210] on div "Second Select Afzal Anjali Dilip Hair Affair Laksh Rashi Saniya Sayali Shweta S…" at bounding box center [656, 220] width 476 height 31
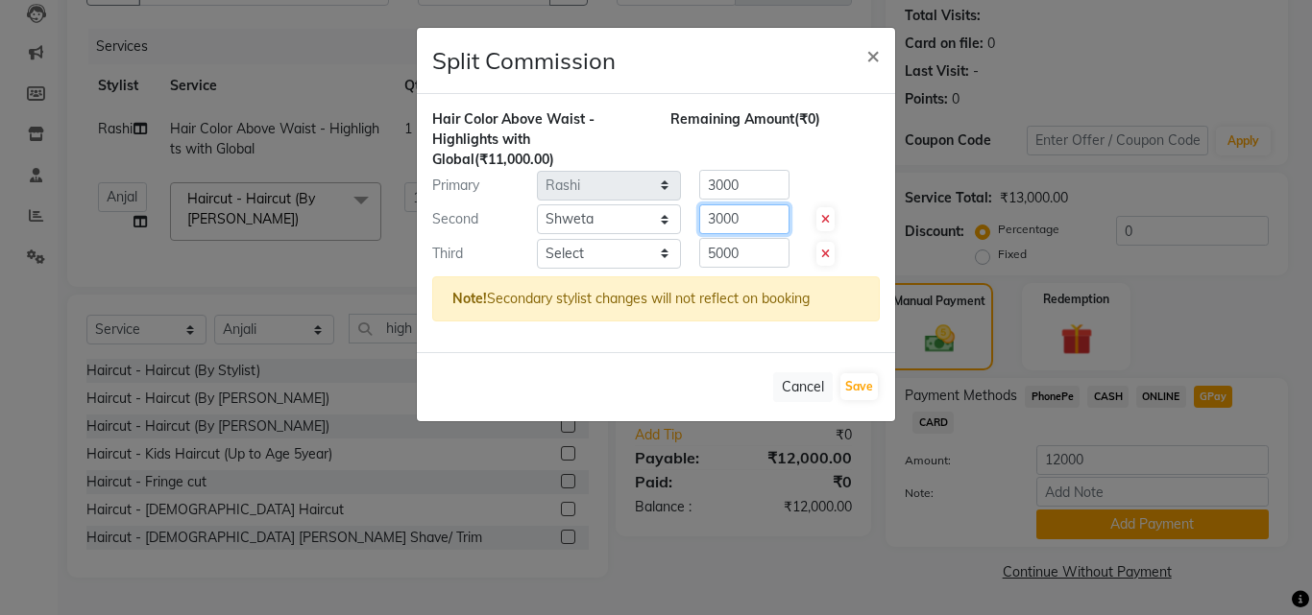
type input "3000"
click at [557, 257] on select "Select Afzal Anjali Dilip Hair Affair Laksh Rashi Saniya Sayali Shweta Sushmita…" at bounding box center [609, 254] width 144 height 30
select select "45727"
click at [537, 239] on select "Select Afzal Anjali Dilip Hair Affair Laksh Rashi Saniya Sayali Shweta Sushmita…" at bounding box center [609, 254] width 144 height 30
click at [861, 383] on button "Save" at bounding box center [858, 387] width 37 height 27
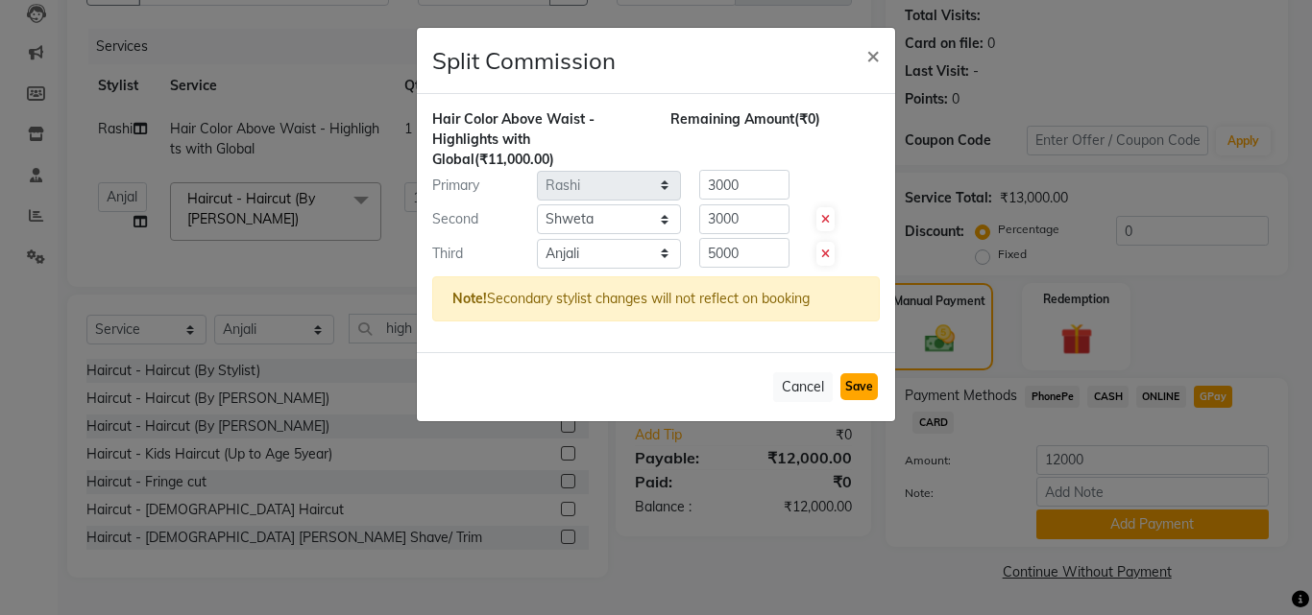
select select "Select"
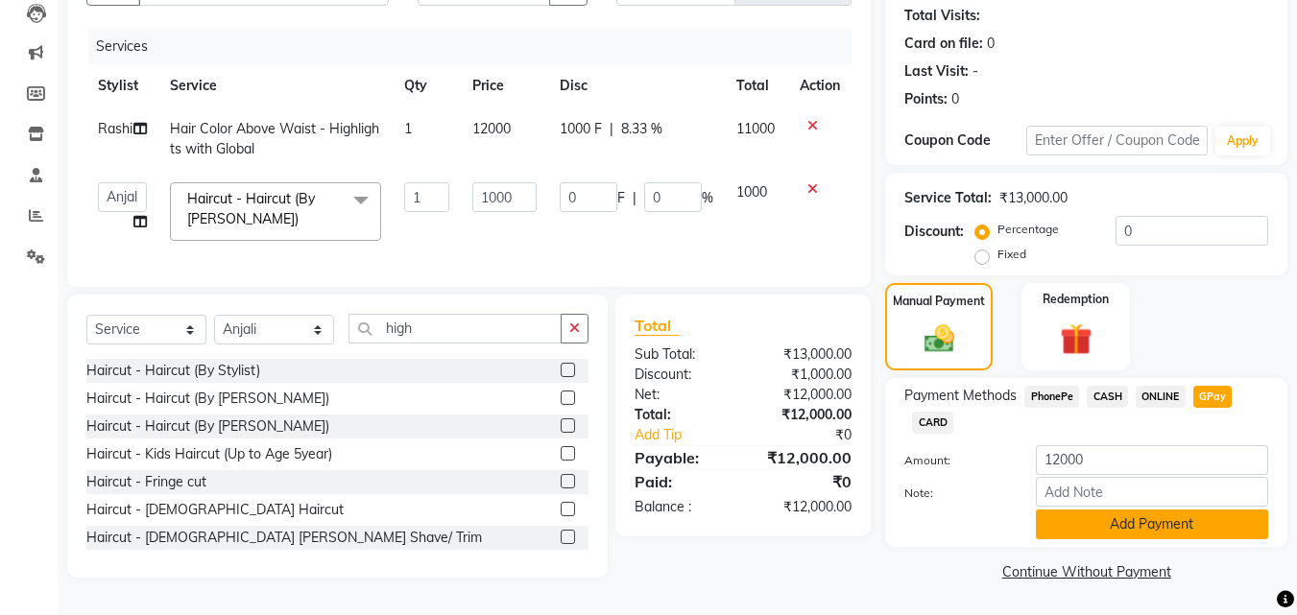
click at [1135, 514] on button "Add Payment" at bounding box center [1152, 525] width 232 height 30
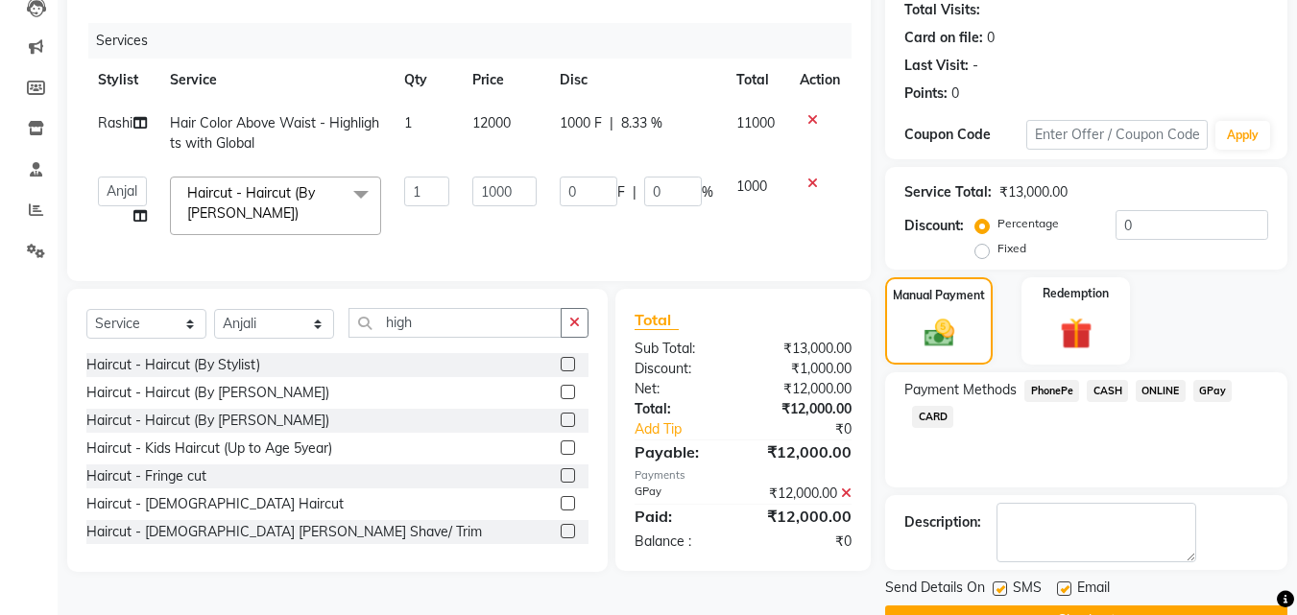
scroll to position [264, 0]
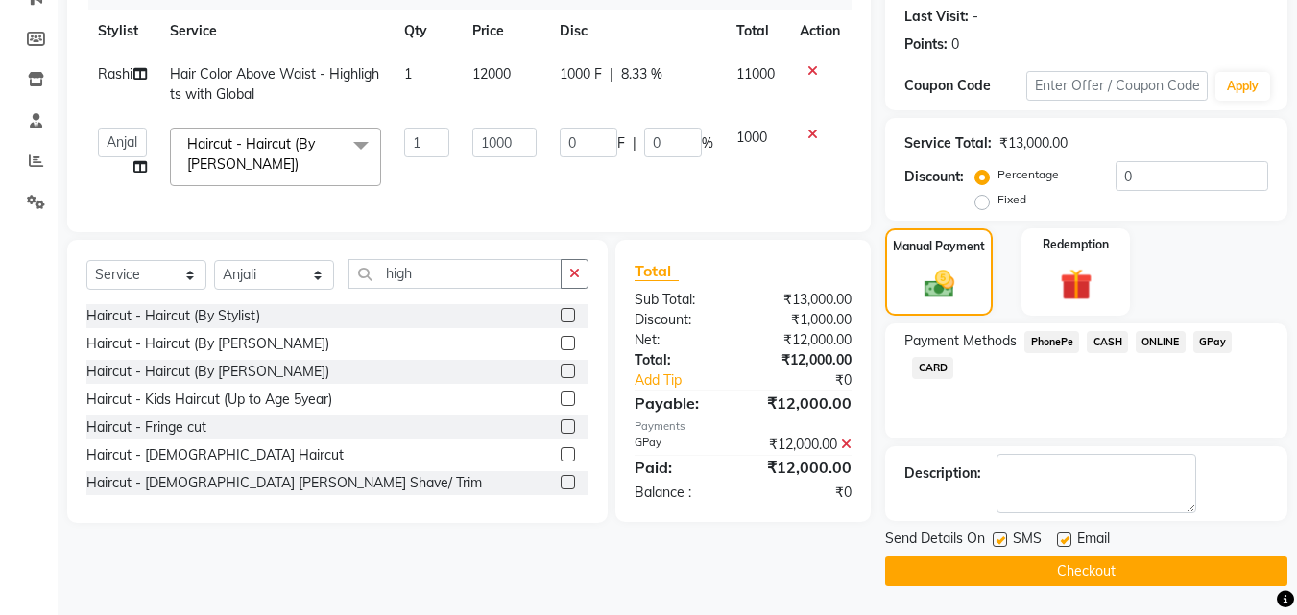
click at [1078, 570] on button "Checkout" at bounding box center [1086, 572] width 402 height 30
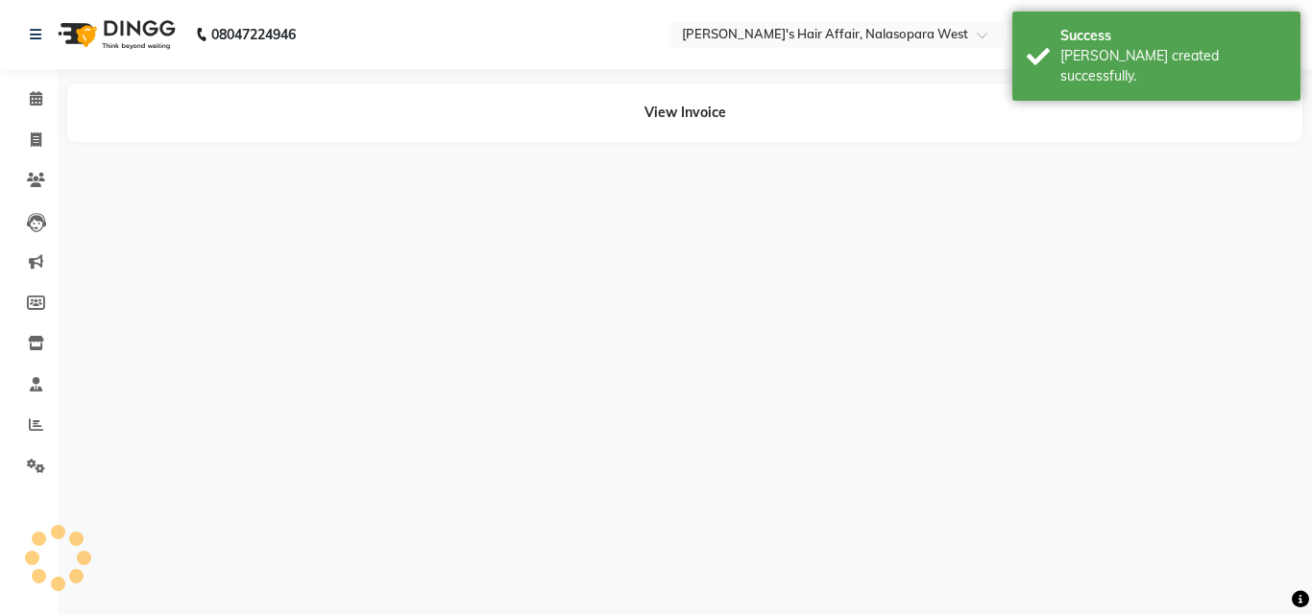
select select "45509"
select select "58051"
select select "45727"
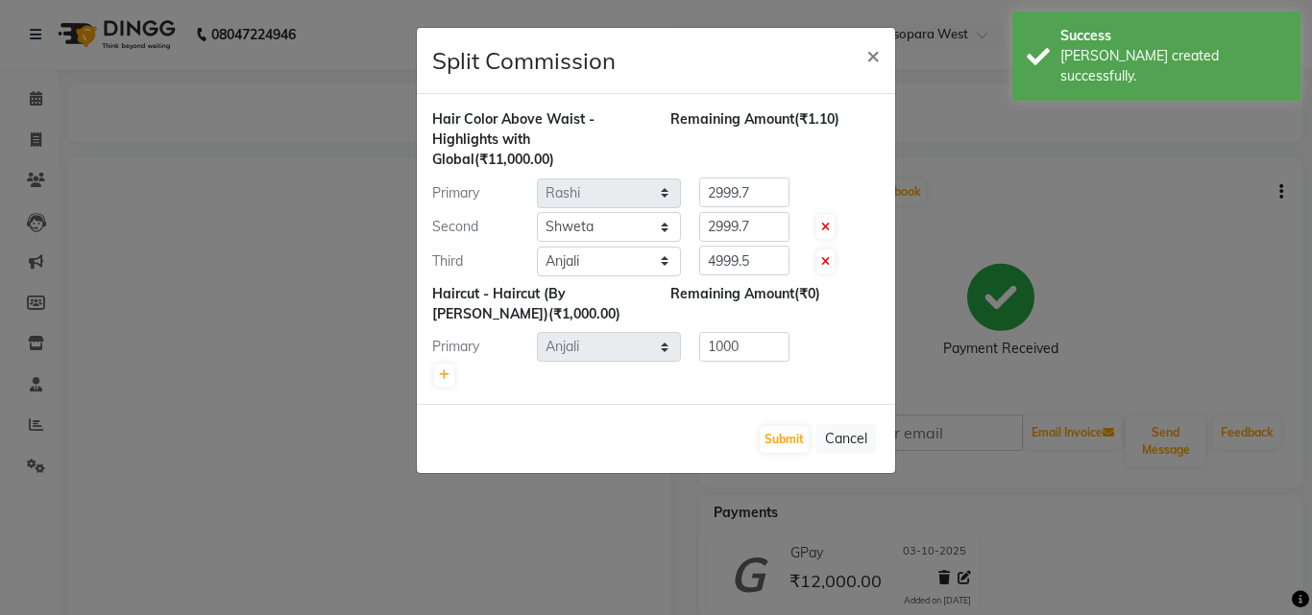
click at [41, 138] on ngb-modal-window "Split Commission × Hair Color Above Waist - Highlights with Global (₹11,000.00)…" at bounding box center [656, 307] width 1312 height 615
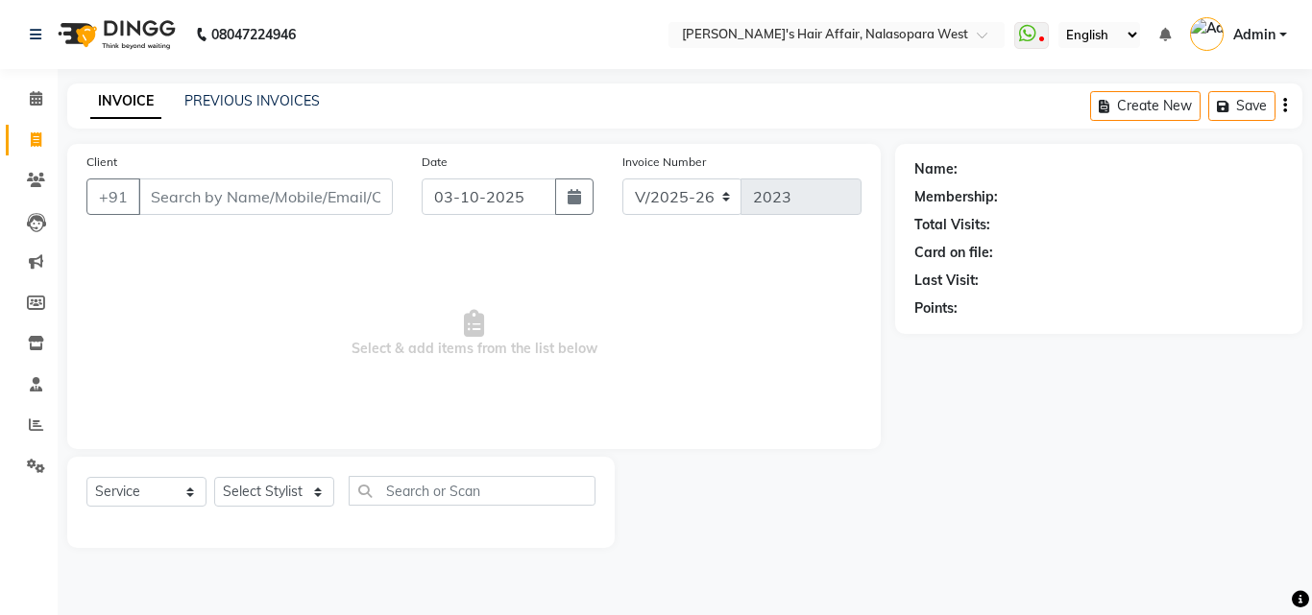
select select "6172"
select select "service"
